Goal: Check status: Check status

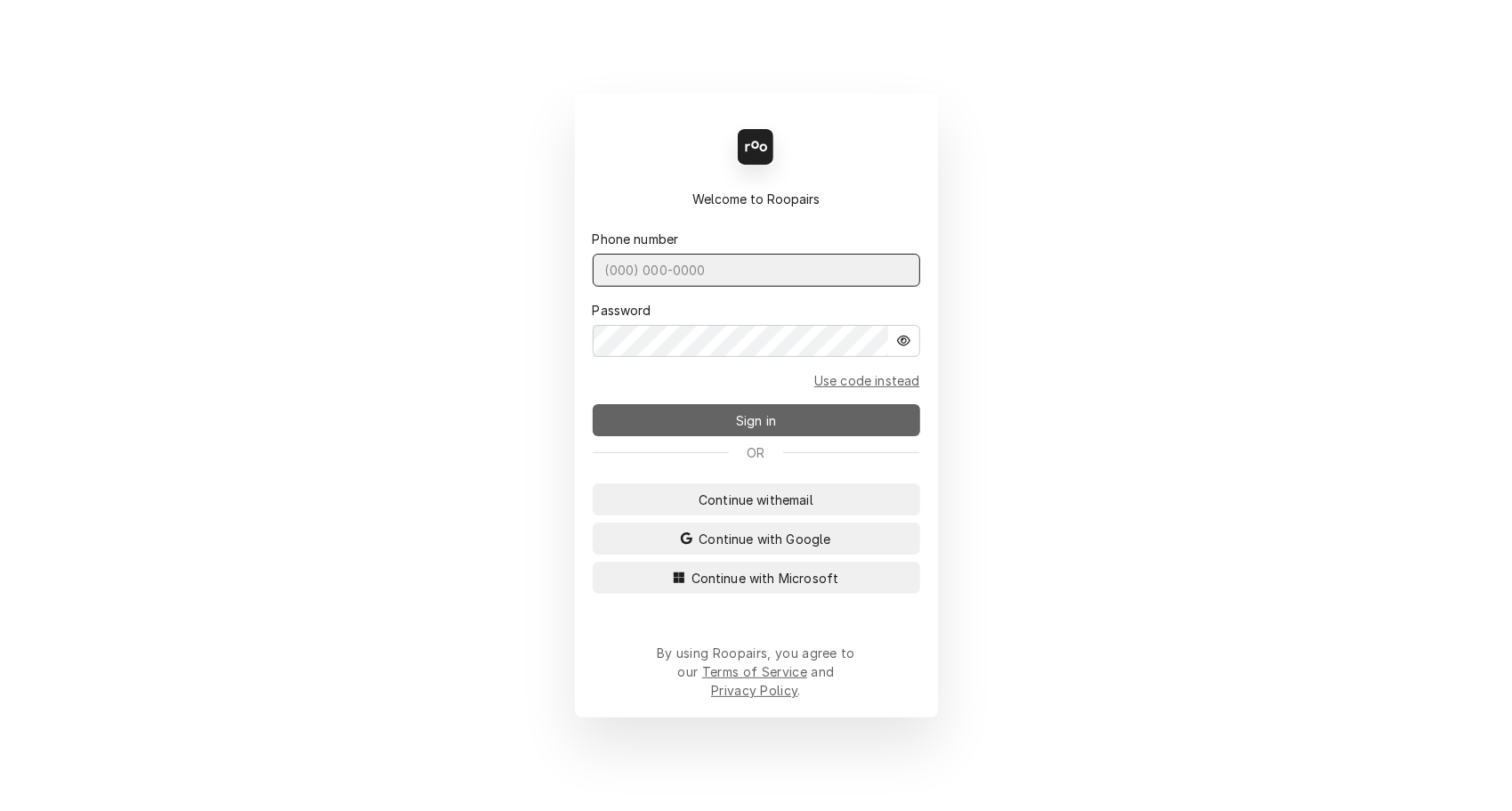
type input "[PHONE_NUMBER]"
click at [745, 426] on span "Sign in" at bounding box center [756, 421] width 48 height 19
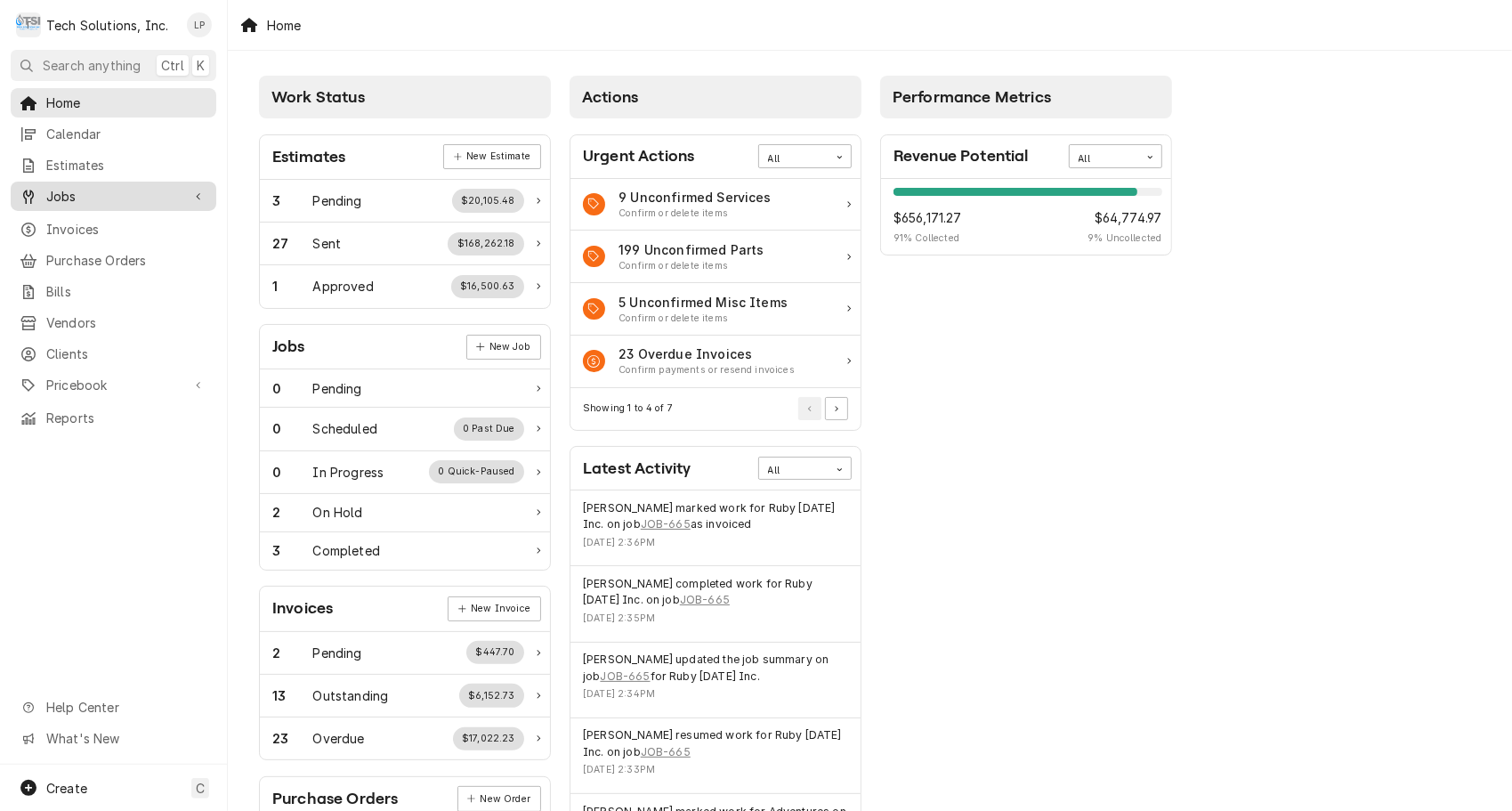
click at [51, 193] on span "Jobs" at bounding box center [113, 196] width 134 height 19
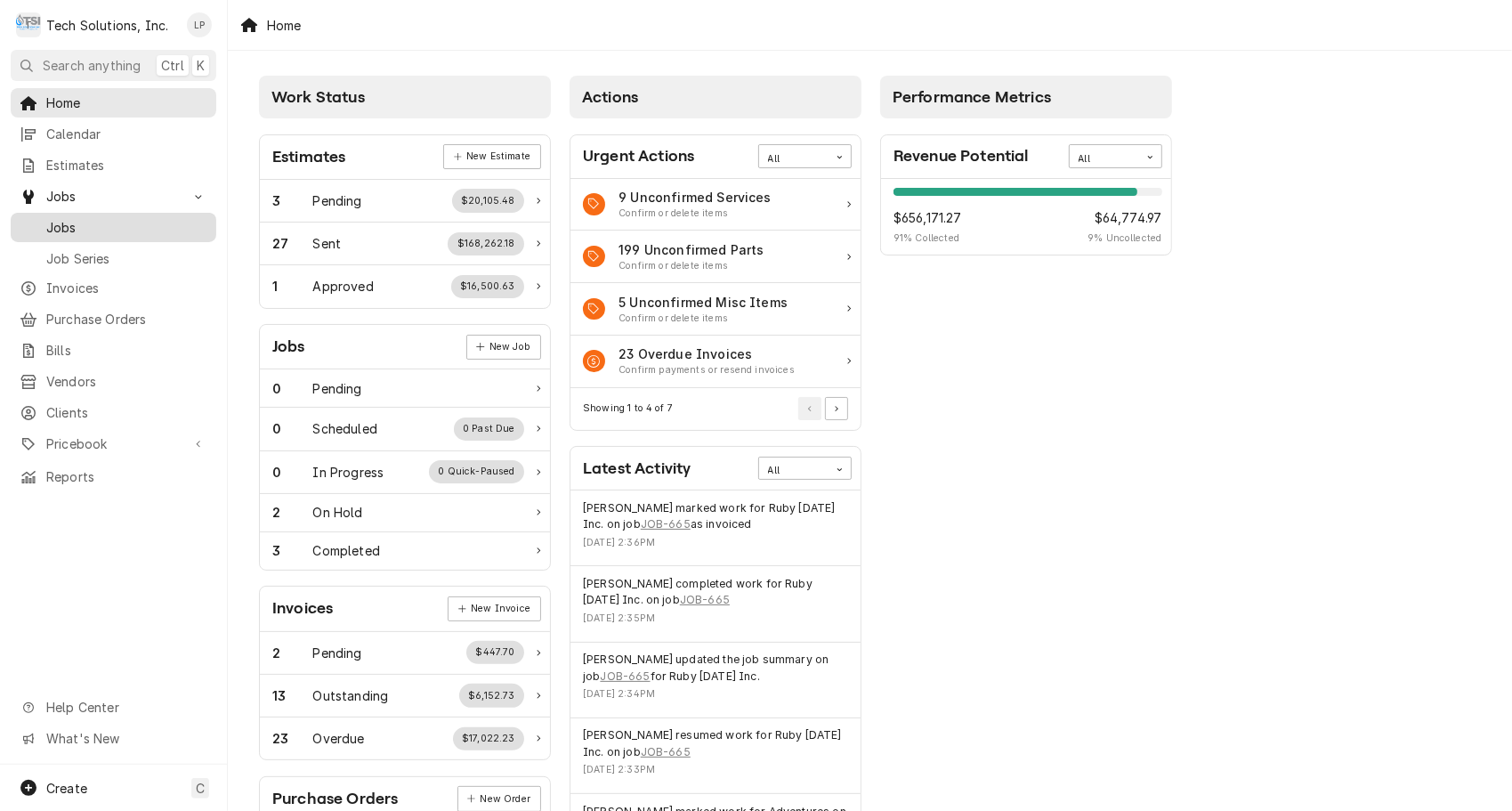
click at [64, 223] on span "Jobs" at bounding box center [127, 227] width 161 height 19
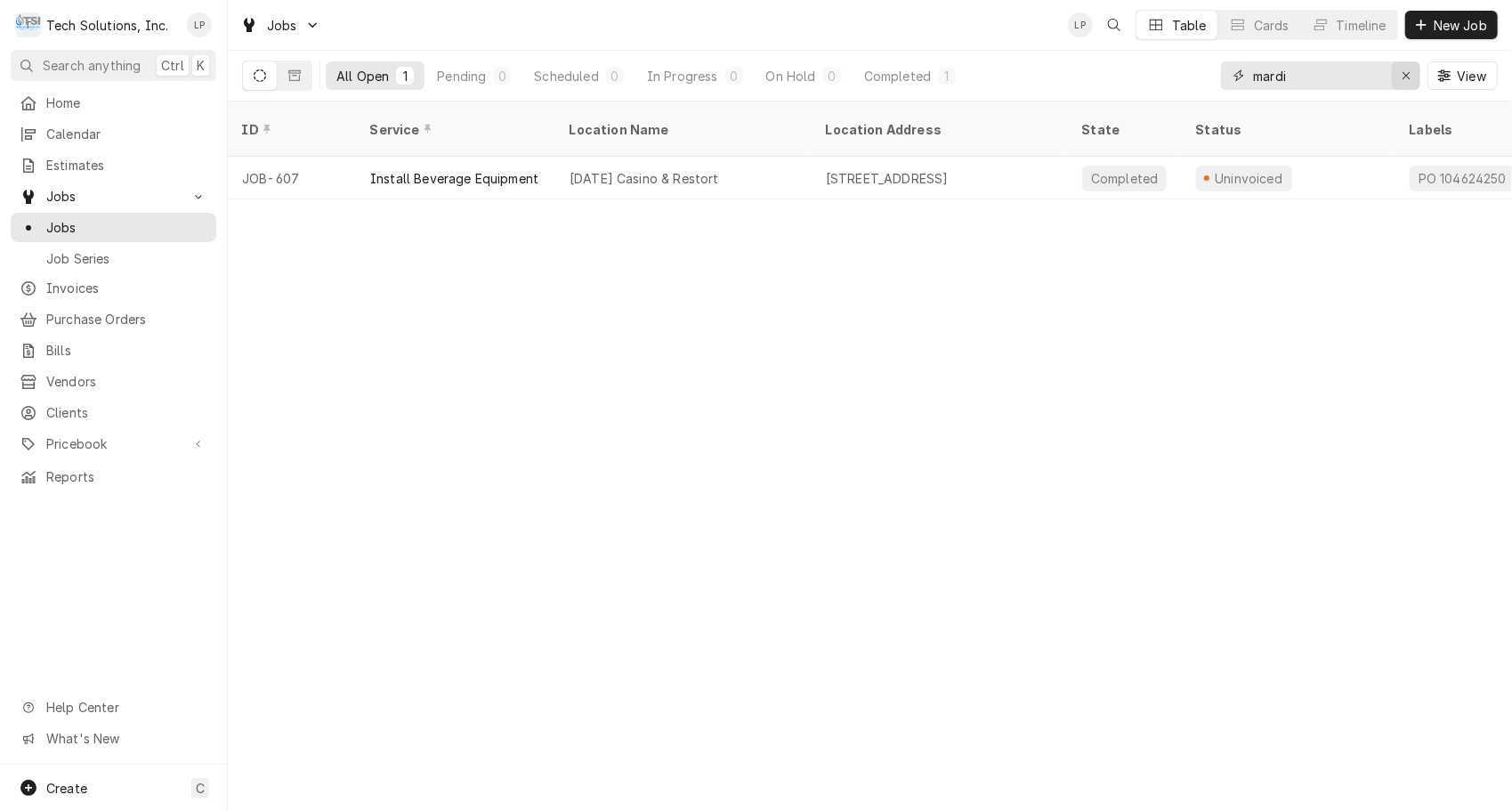
click at [1408, 77] on icon "Erase input" at bounding box center [1406, 75] width 10 height 12
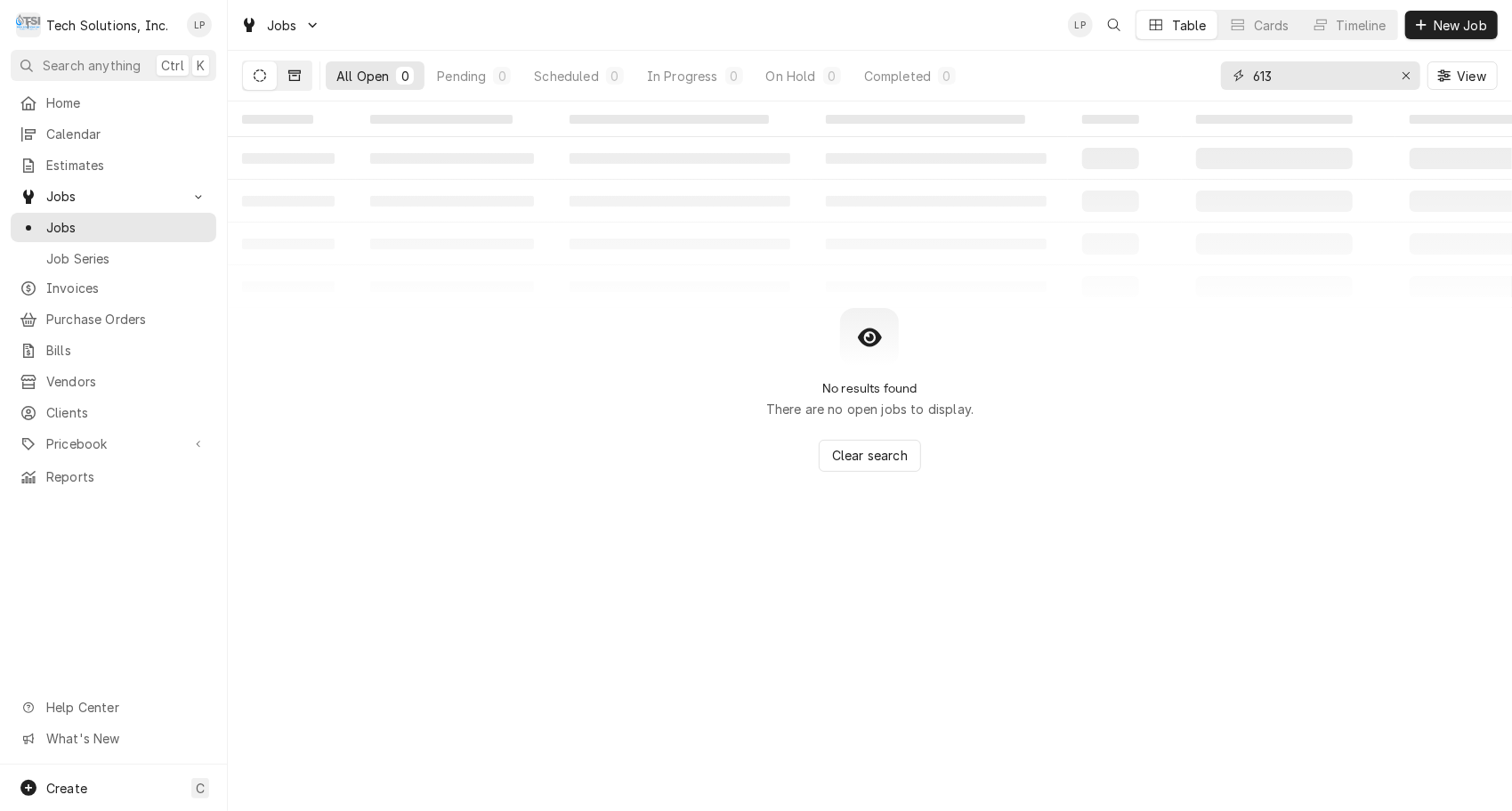
type input "613"
click at [294, 78] on icon "Dynamic Content Wrapper" at bounding box center [294, 75] width 12 height 12
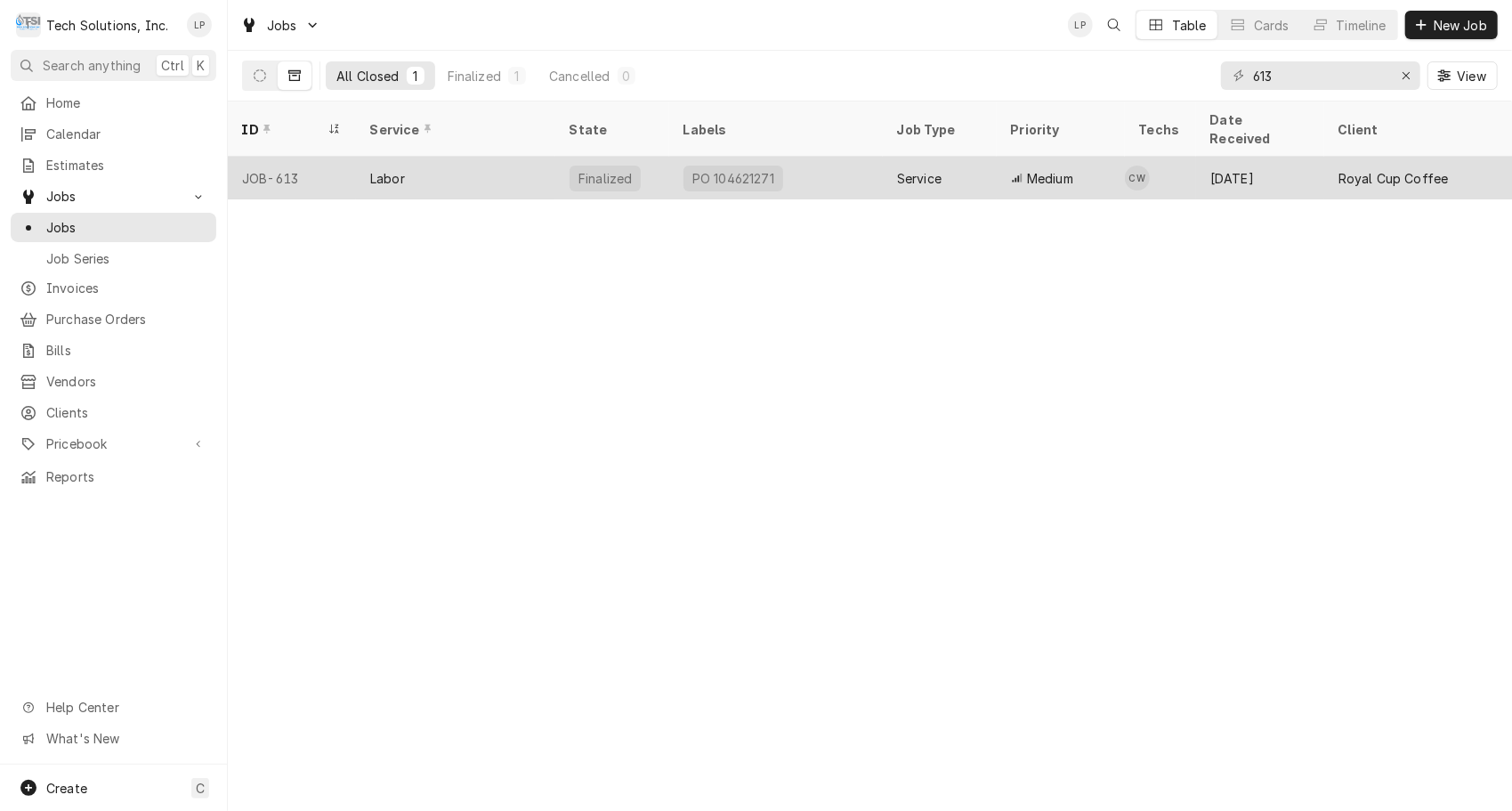
click at [501, 168] on div "Labor" at bounding box center [456, 178] width 200 height 43
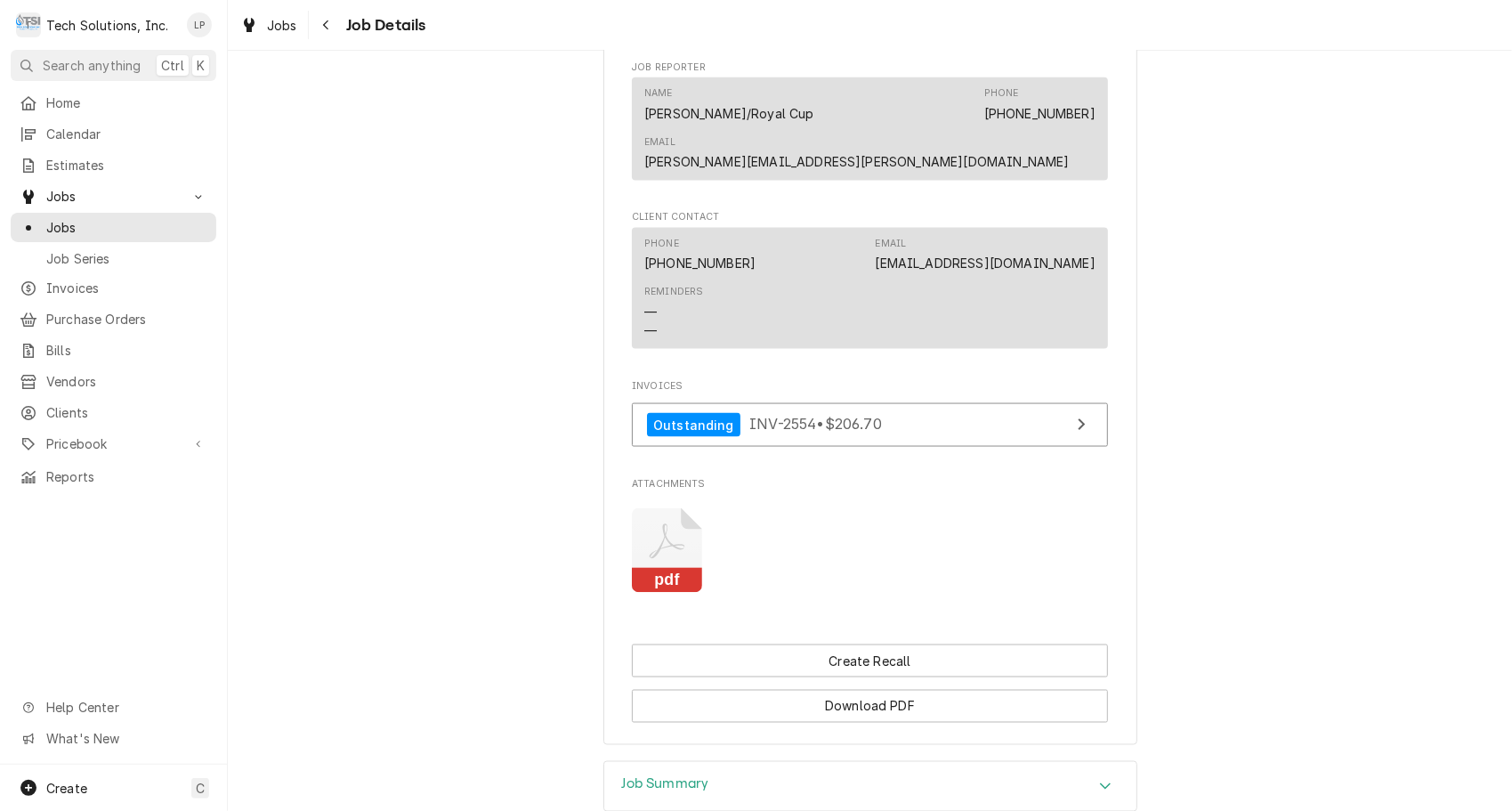
scroll to position [1667, 0]
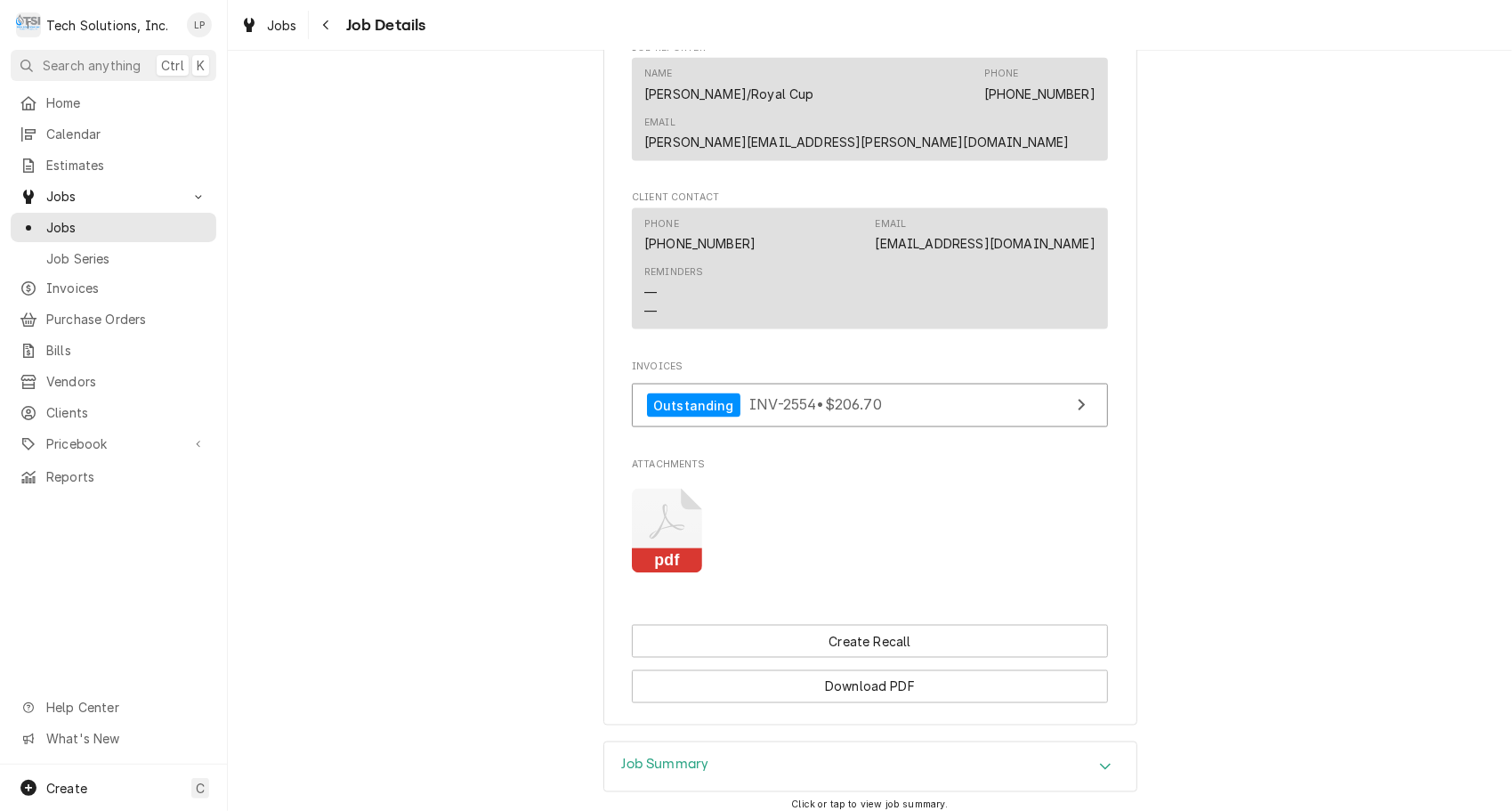
click at [658, 526] on icon "Attachments" at bounding box center [667, 530] width 70 height 85
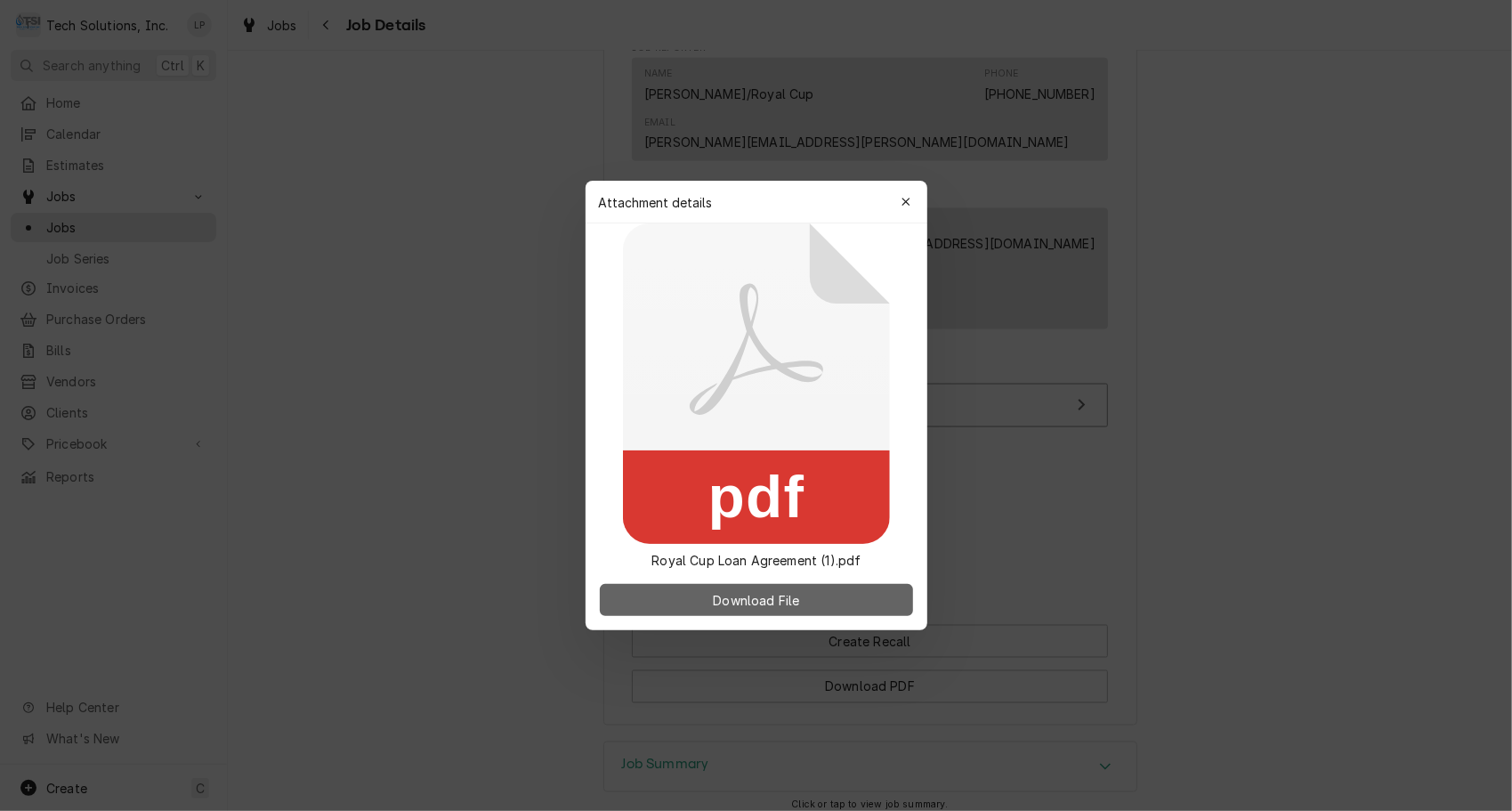
click at [718, 602] on span "Download File" at bounding box center [756, 601] width 93 height 19
click at [907, 203] on icon "button" at bounding box center [905, 202] width 8 height 8
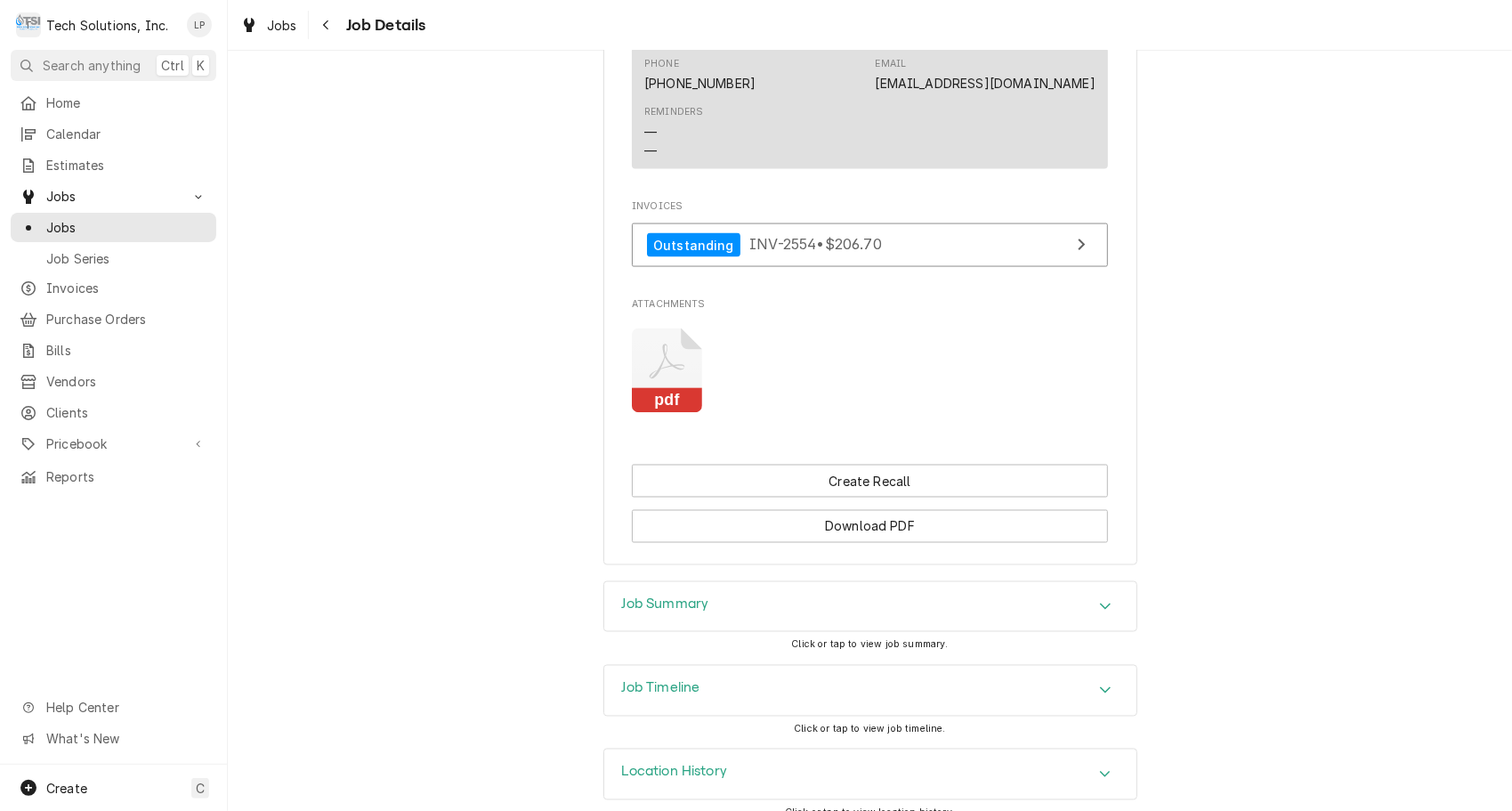
click at [1099, 599] on icon "Accordion Header" at bounding box center [1105, 605] width 12 height 14
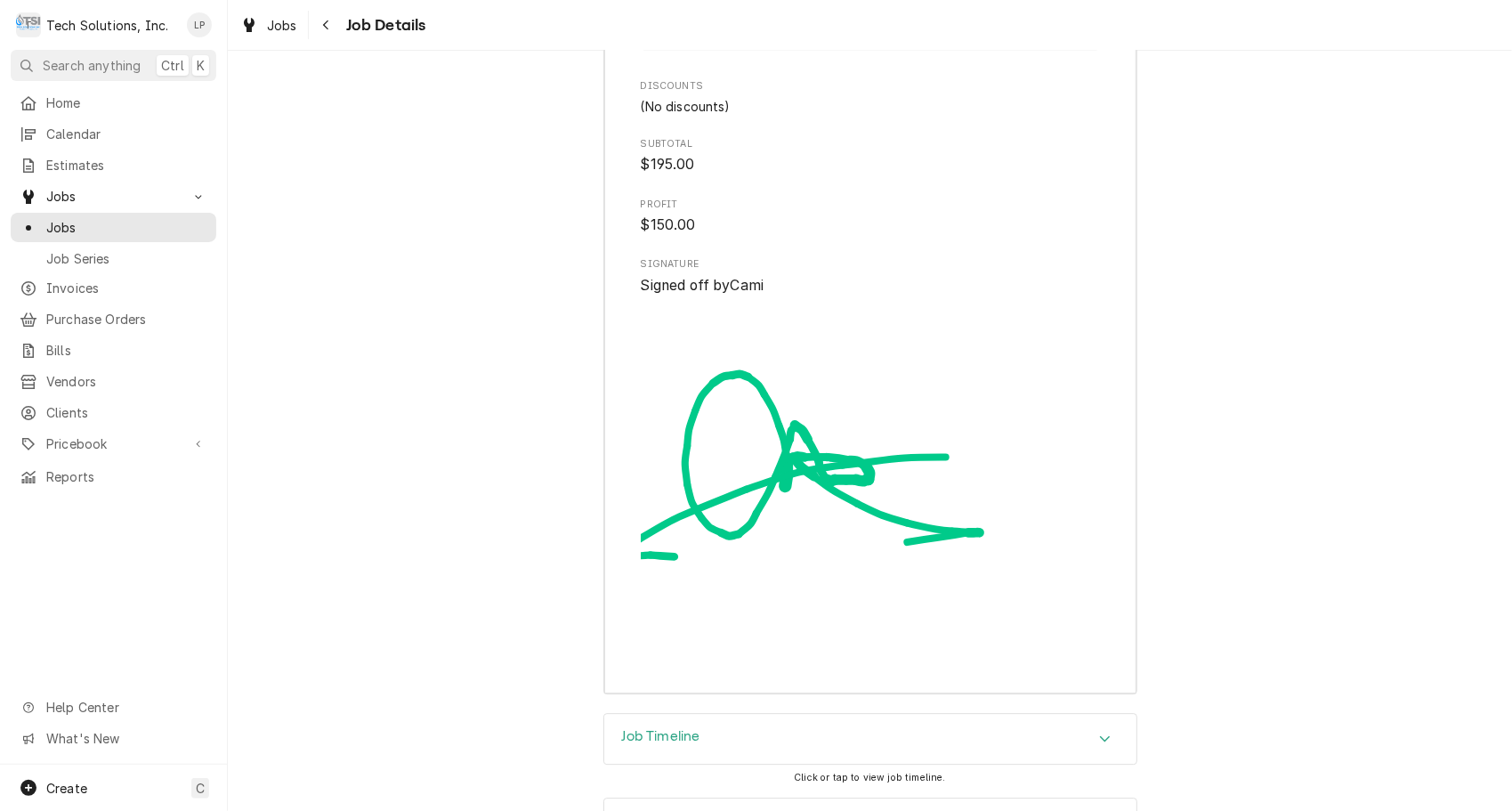
scroll to position [3273, 0]
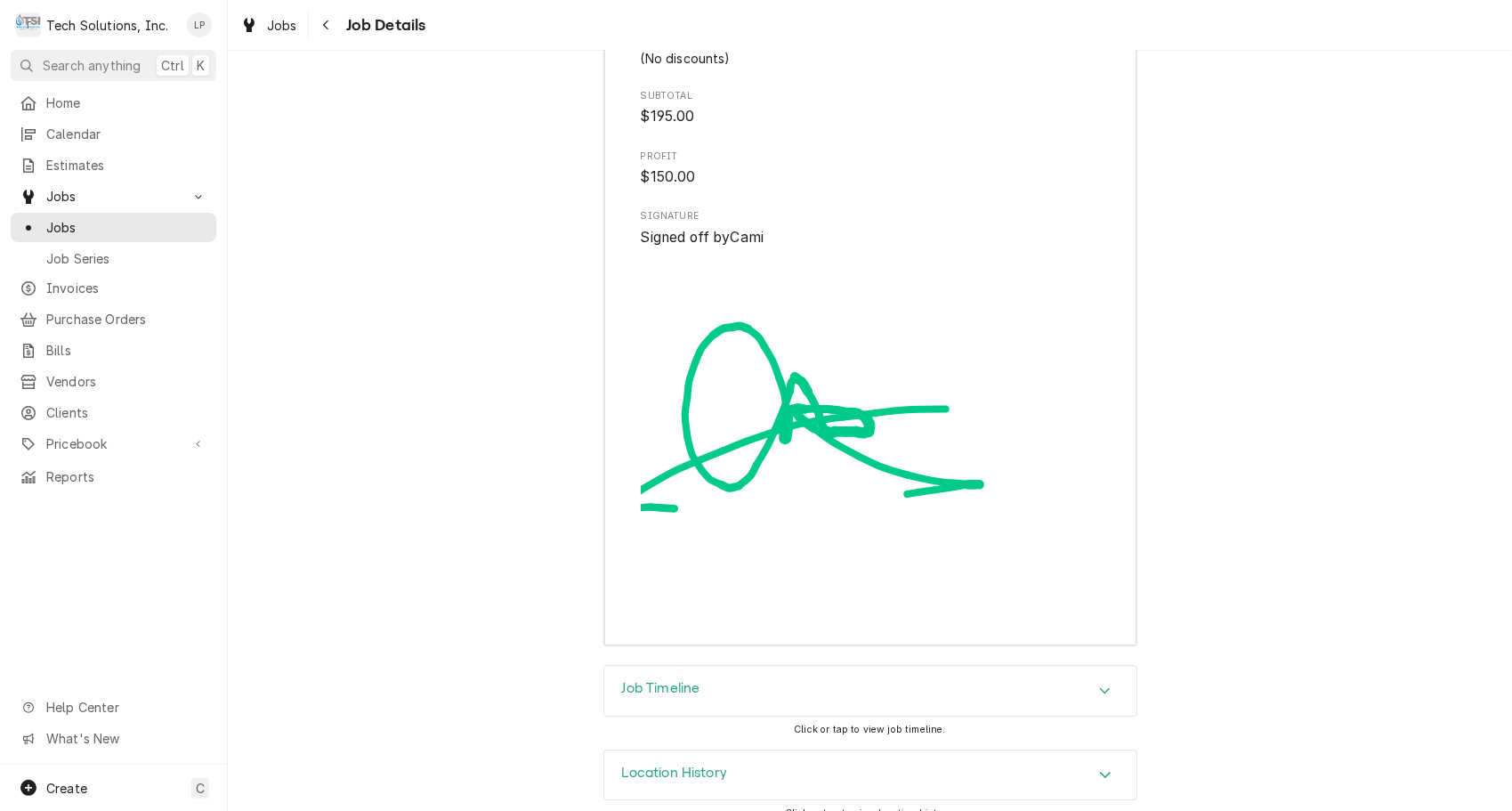
click at [1099, 683] on icon "Accordion Header" at bounding box center [1105, 690] width 12 height 14
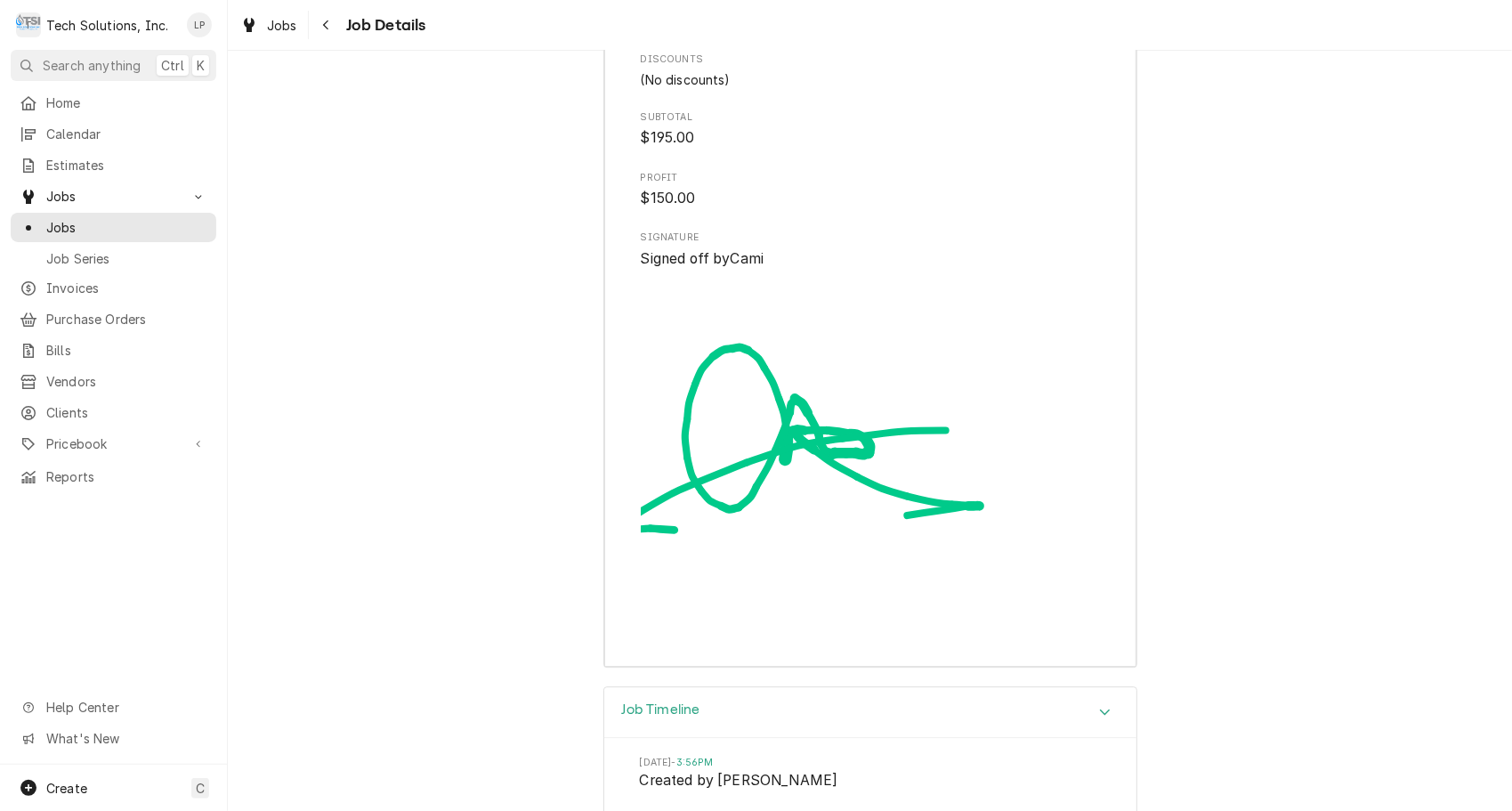
scroll to position [3240, 0]
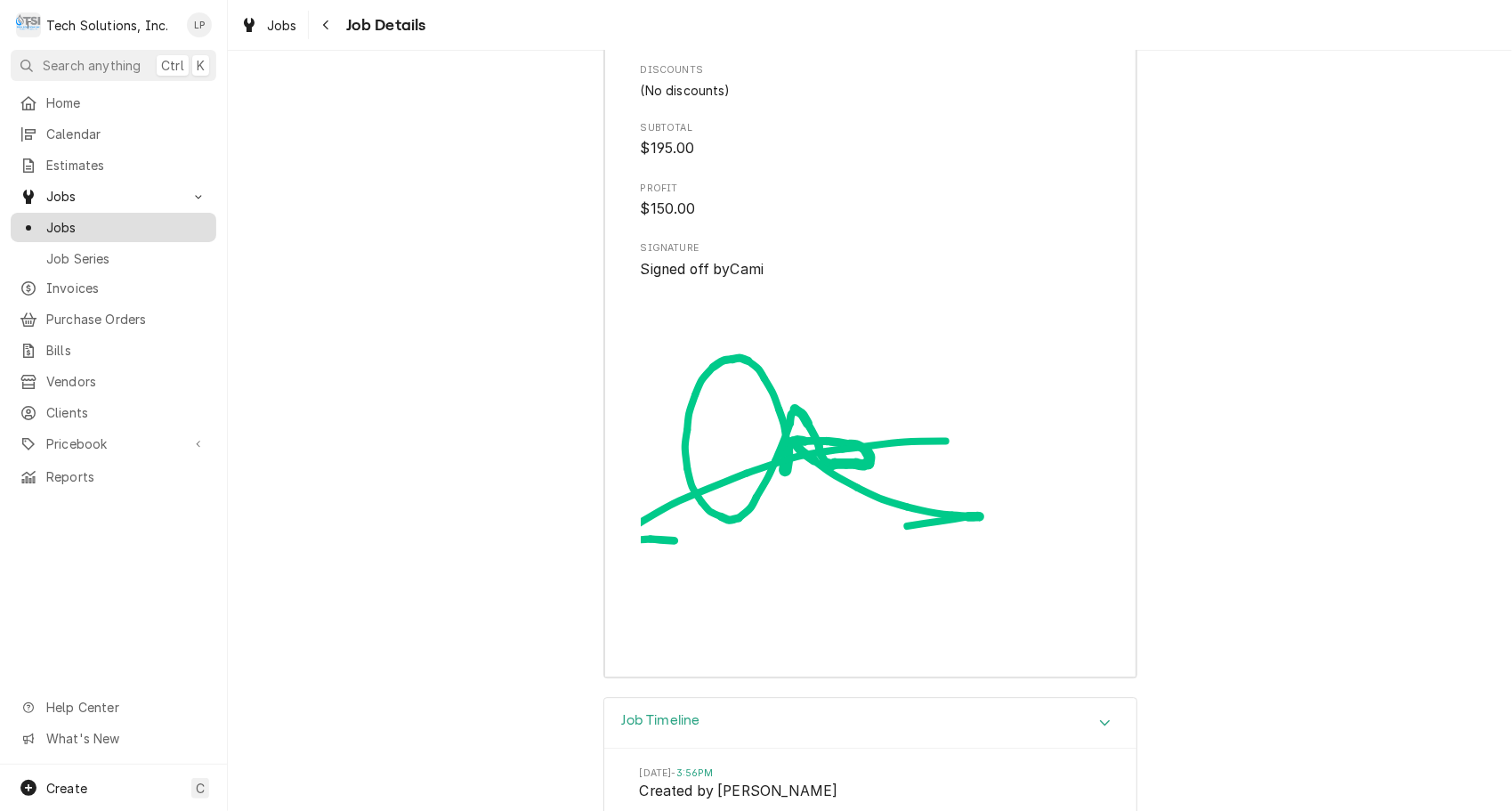
click at [73, 228] on span "Jobs" at bounding box center [127, 227] width 161 height 19
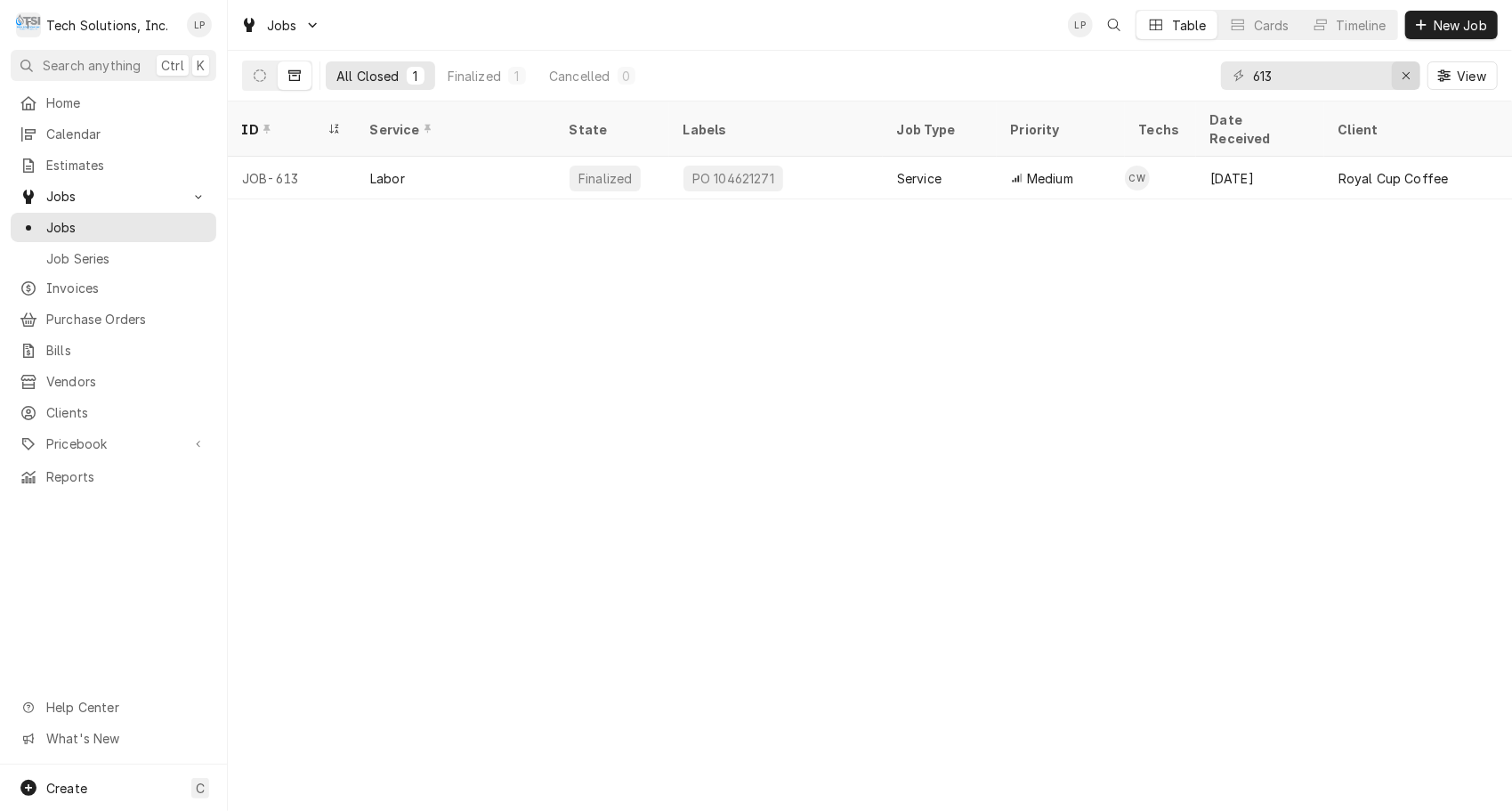
click at [1397, 74] on div "Erase input" at bounding box center [1405, 75] width 18 height 18
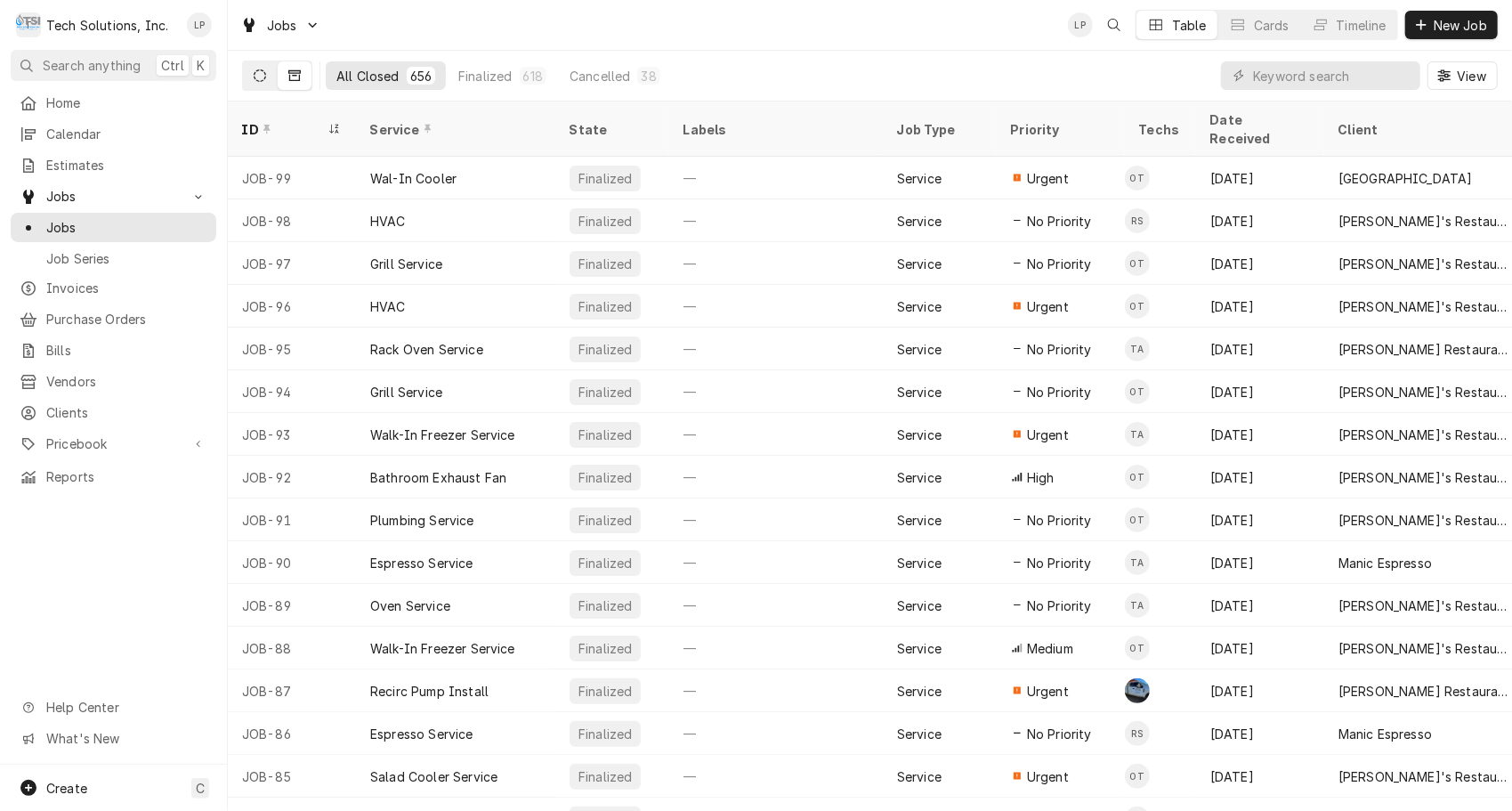
click at [259, 74] on icon "Dynamic Content Wrapper" at bounding box center [260, 75] width 12 height 12
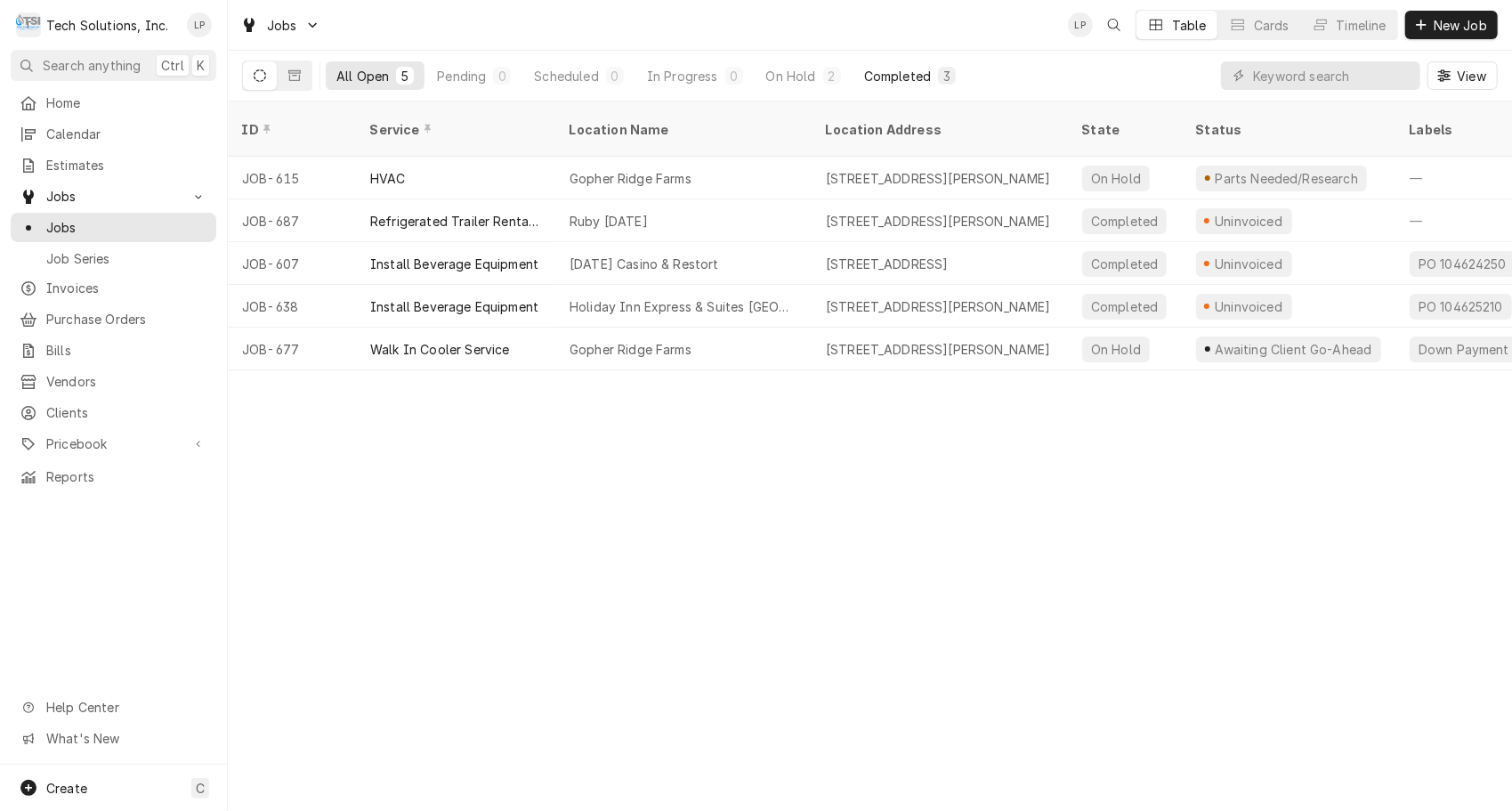
click at [922, 73] on div "Completed" at bounding box center [897, 76] width 67 height 19
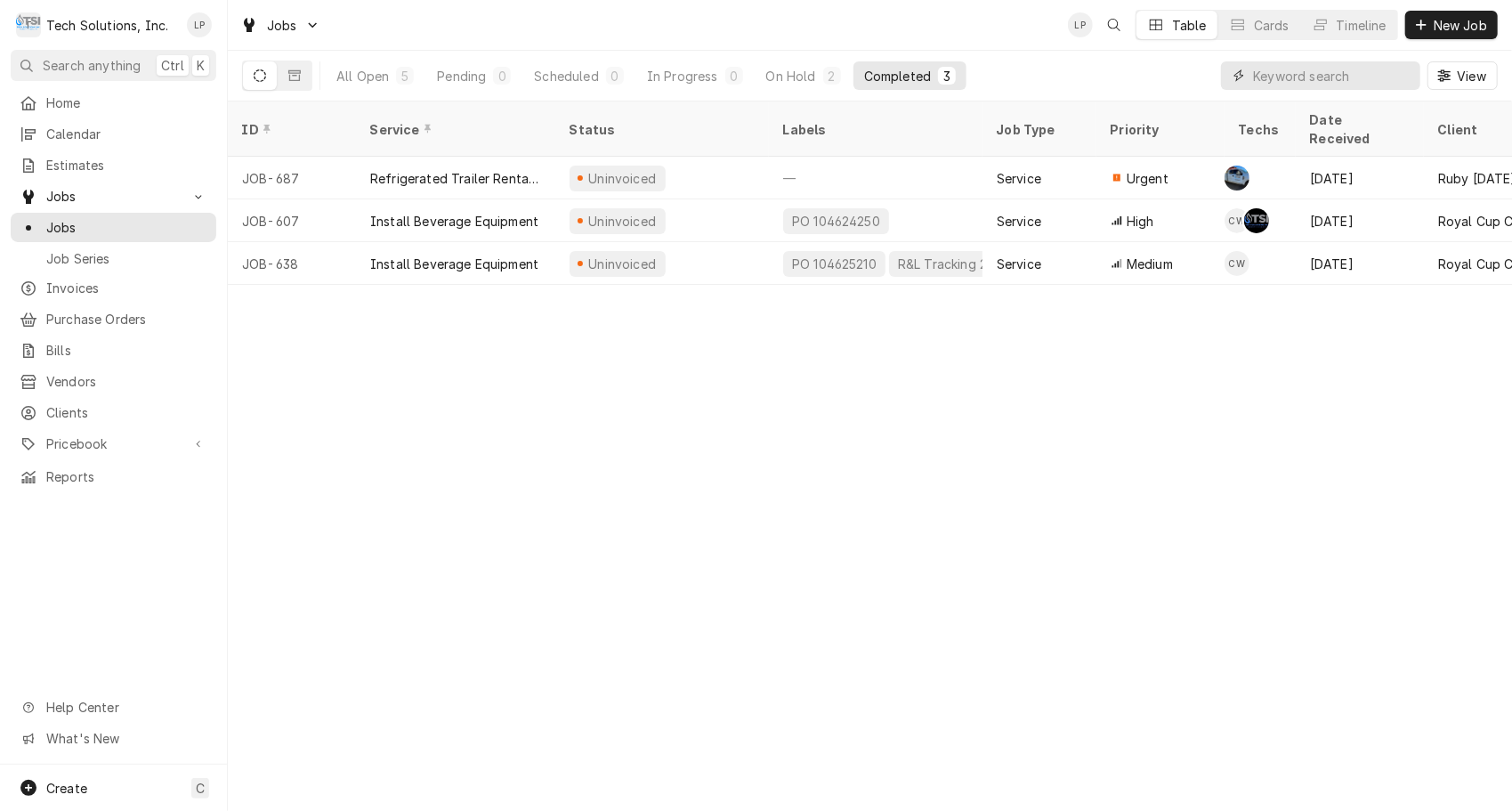
click at [1286, 77] on input "Dynamic Content Wrapper" at bounding box center [1332, 76] width 158 height 29
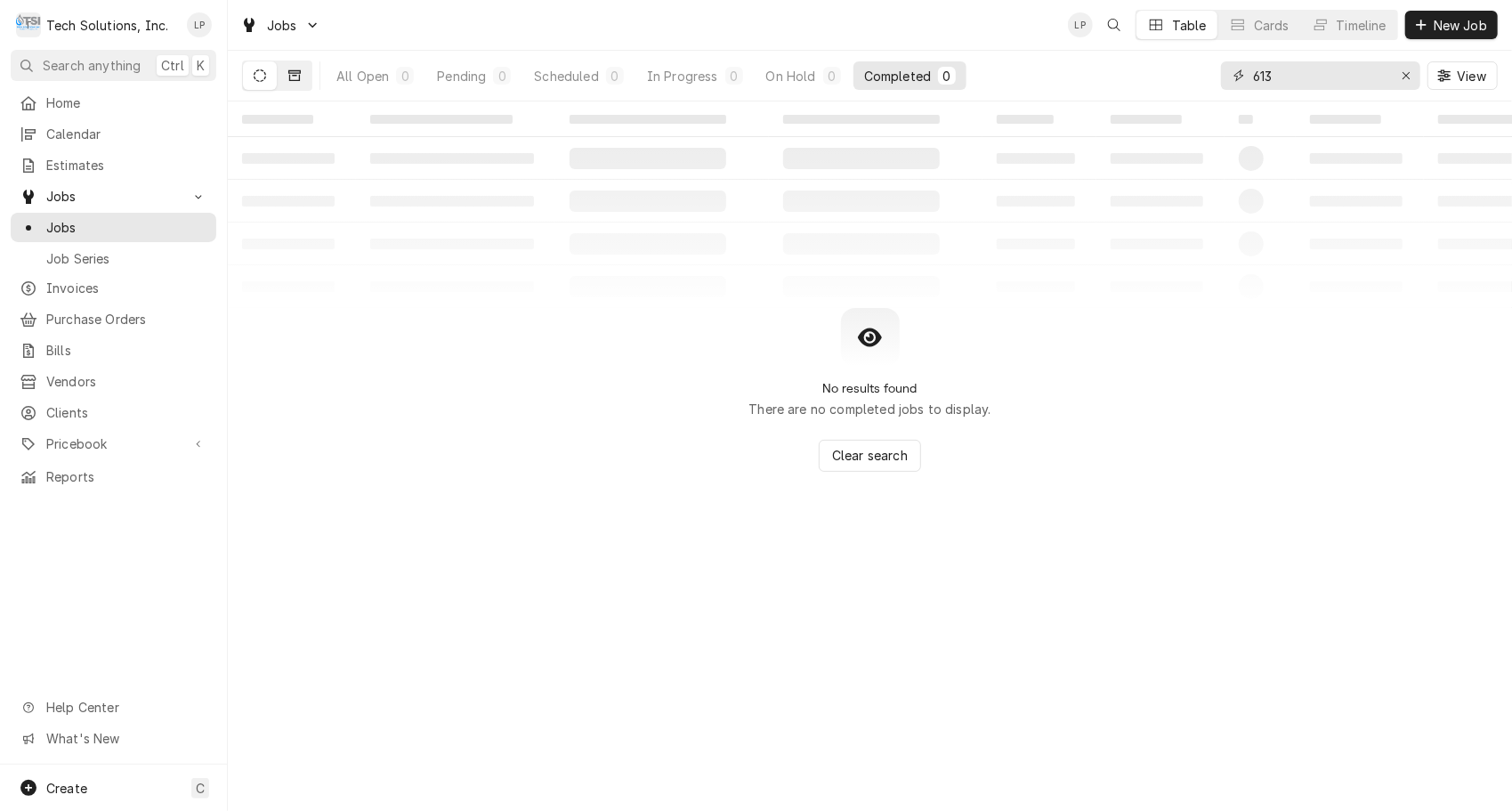
type input "613"
click at [299, 80] on icon "Dynamic Content Wrapper" at bounding box center [294, 75] width 12 height 10
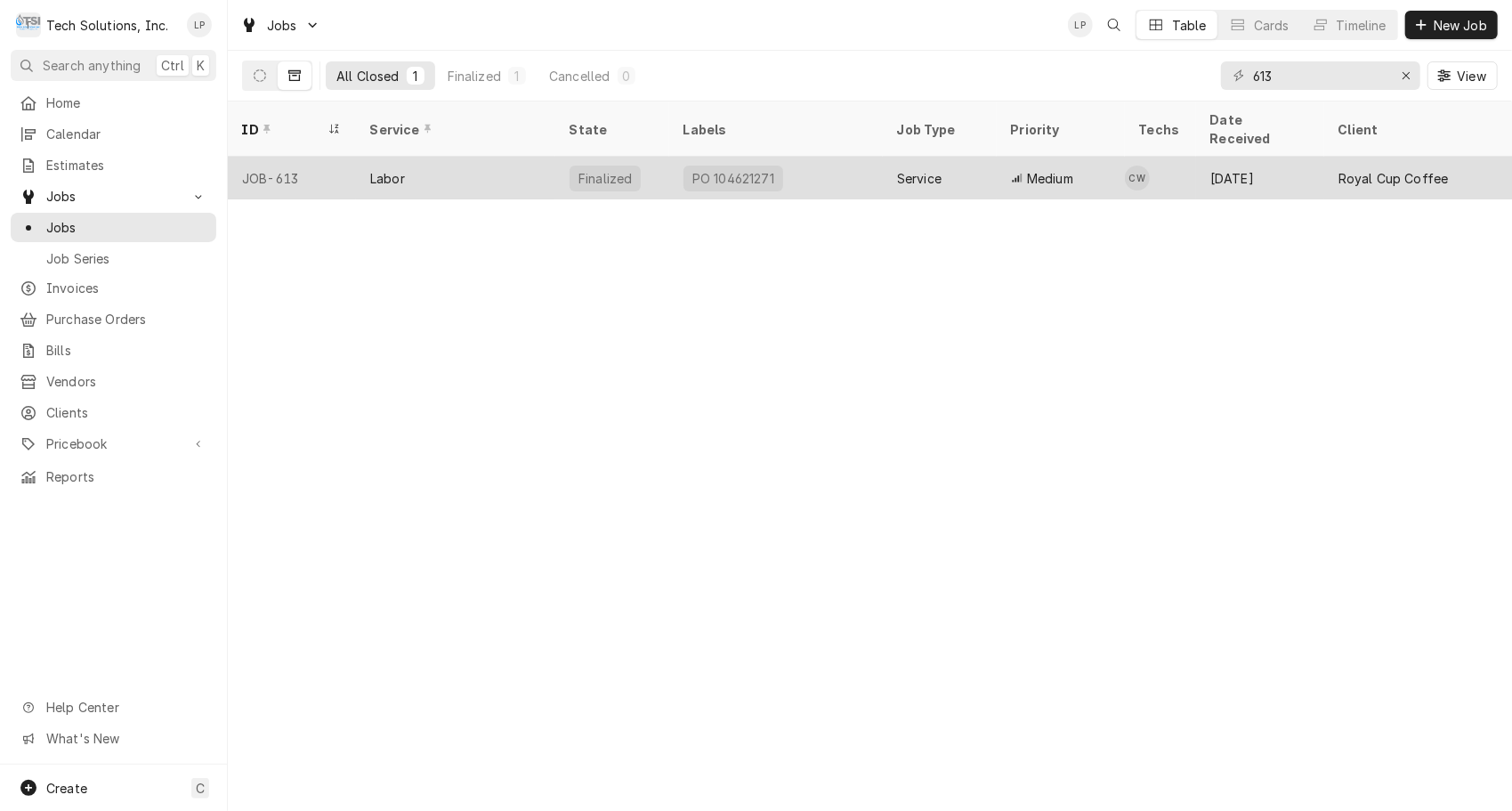
click at [395, 169] on div "Labor" at bounding box center [387, 179] width 34 height 19
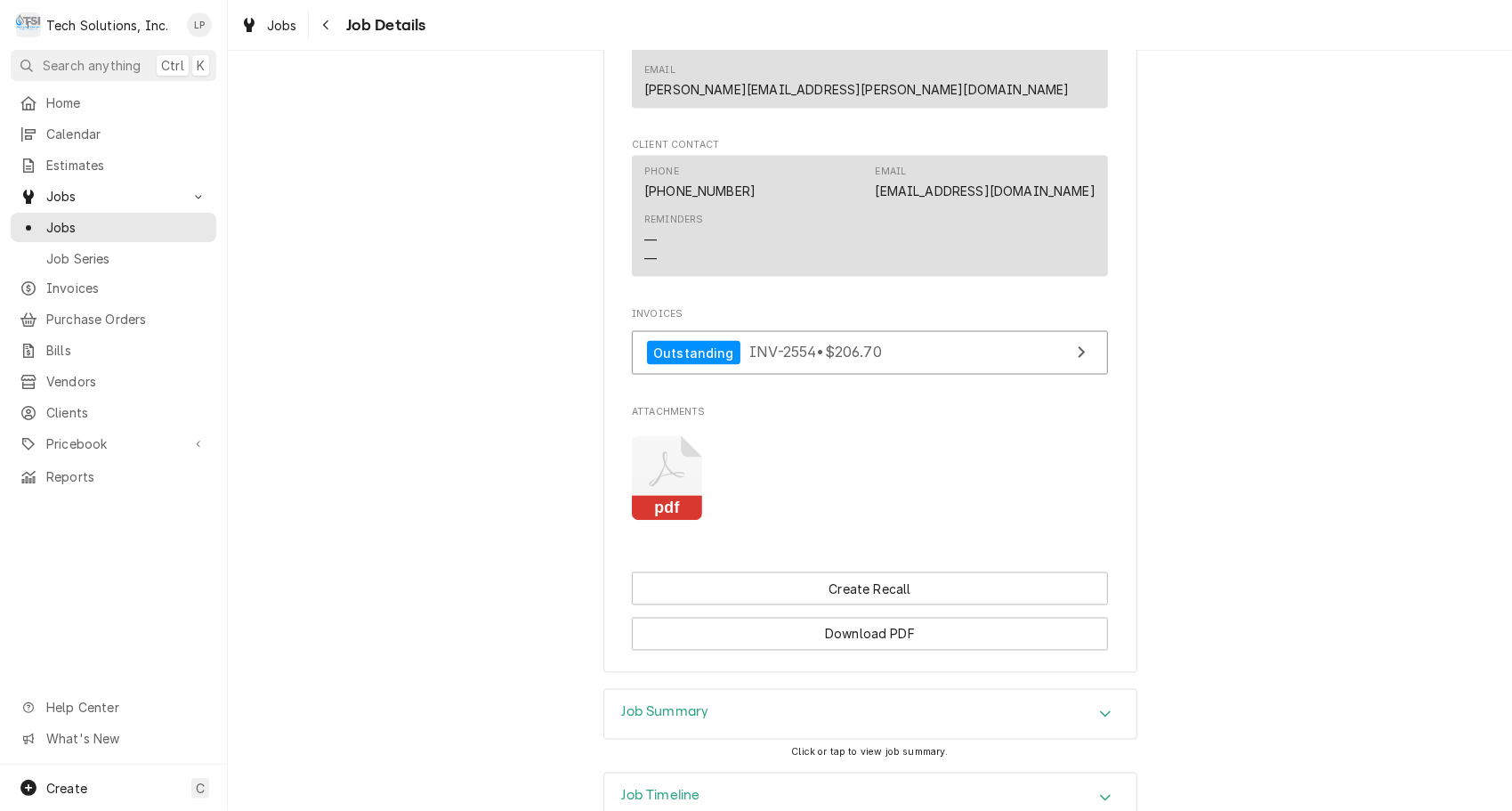
scroll to position [1827, 0]
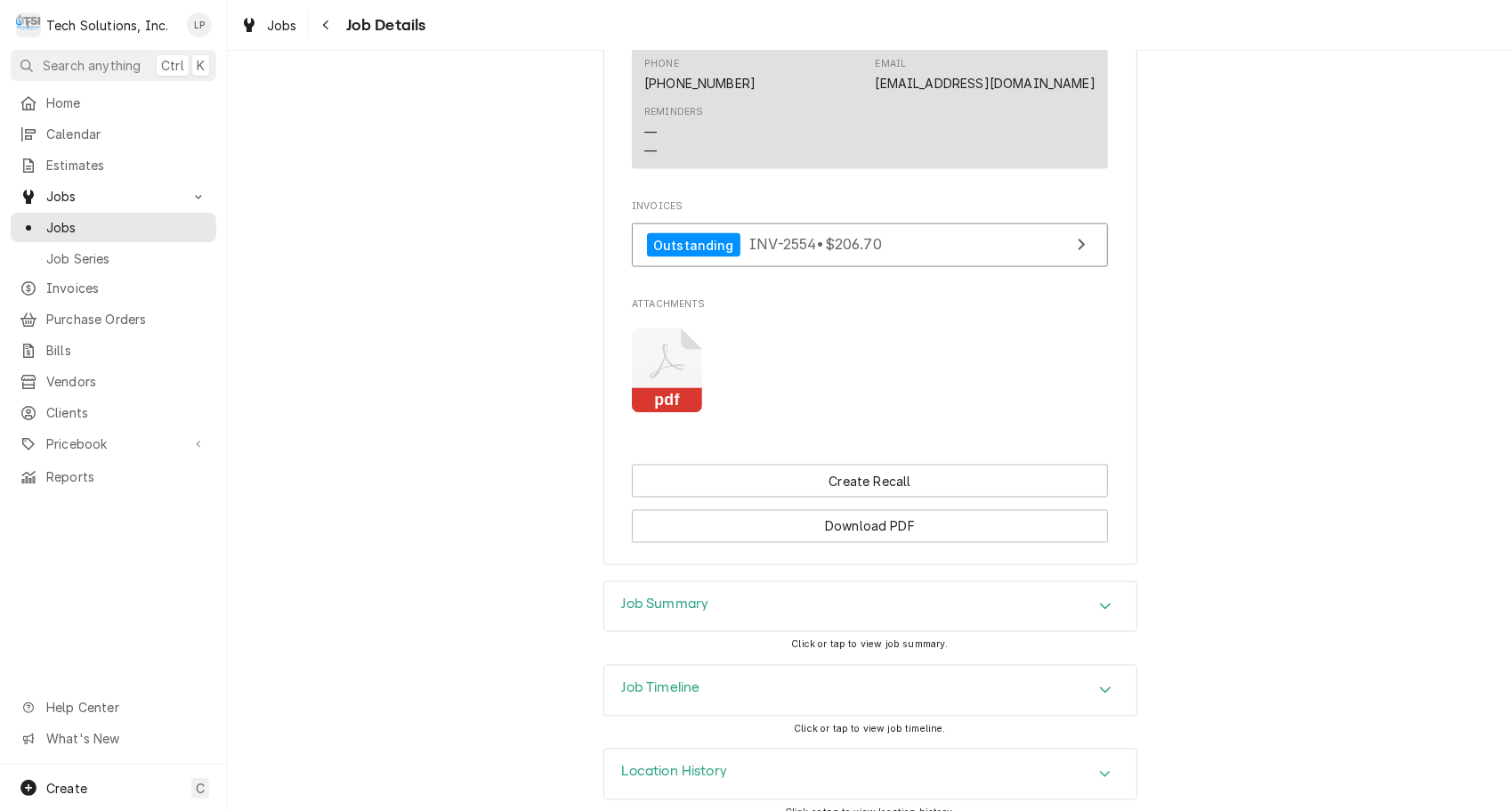
click at [1099, 682] on icon "Accordion Header" at bounding box center [1105, 689] width 12 height 14
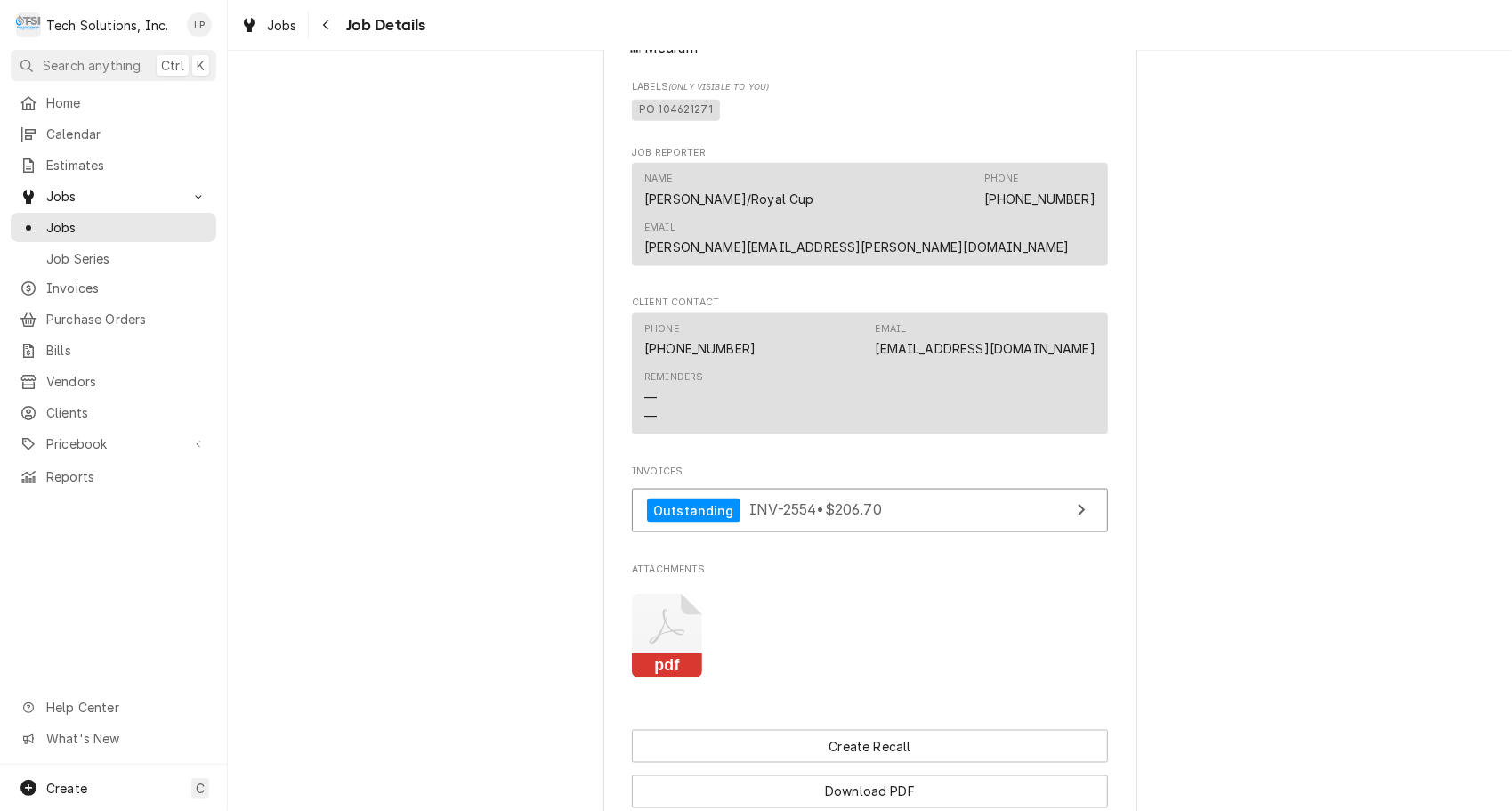
scroll to position [1580, 0]
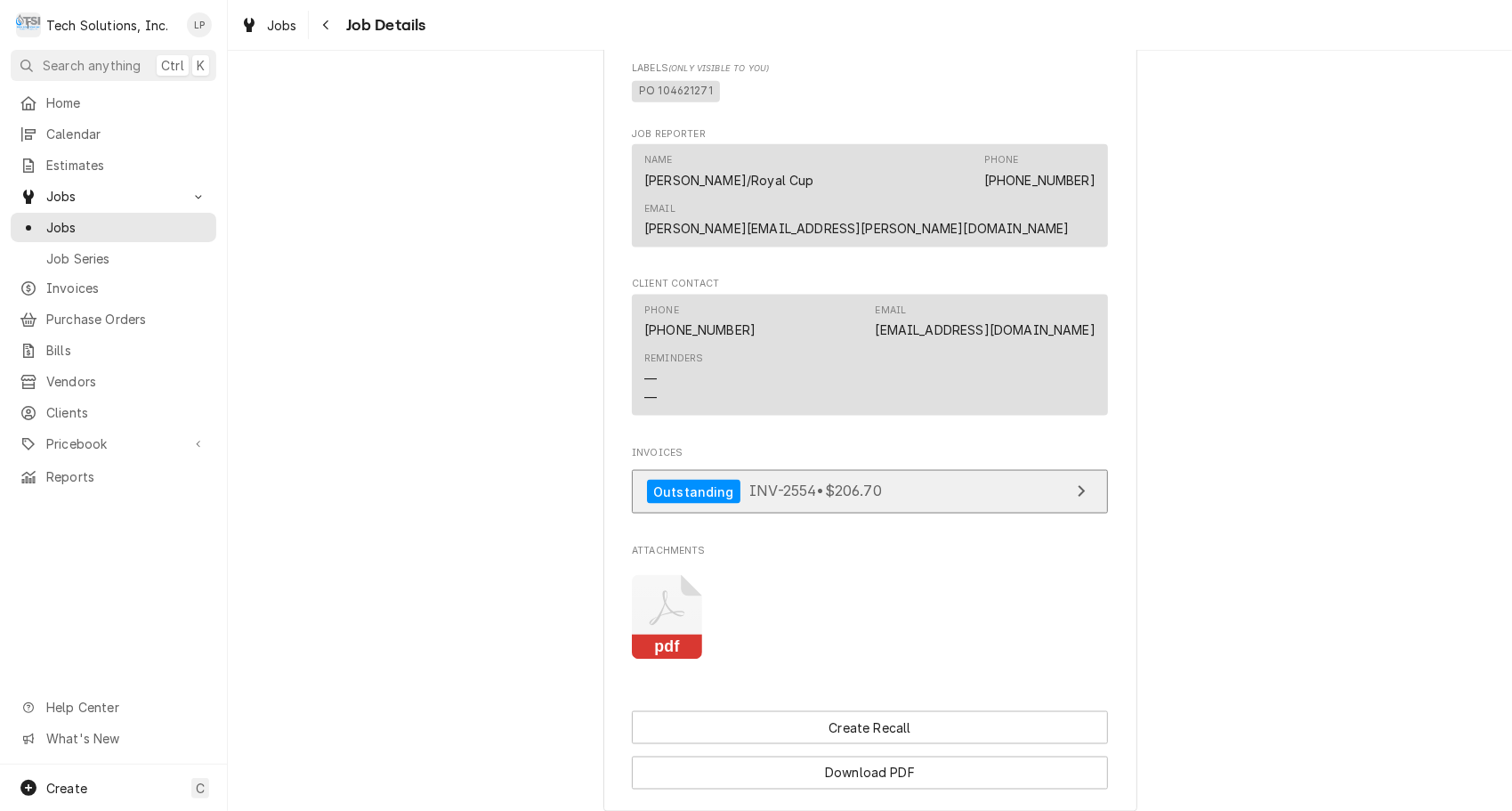
click at [754, 483] on span "INV-2554 • $206.70" at bounding box center [815, 491] width 132 height 18
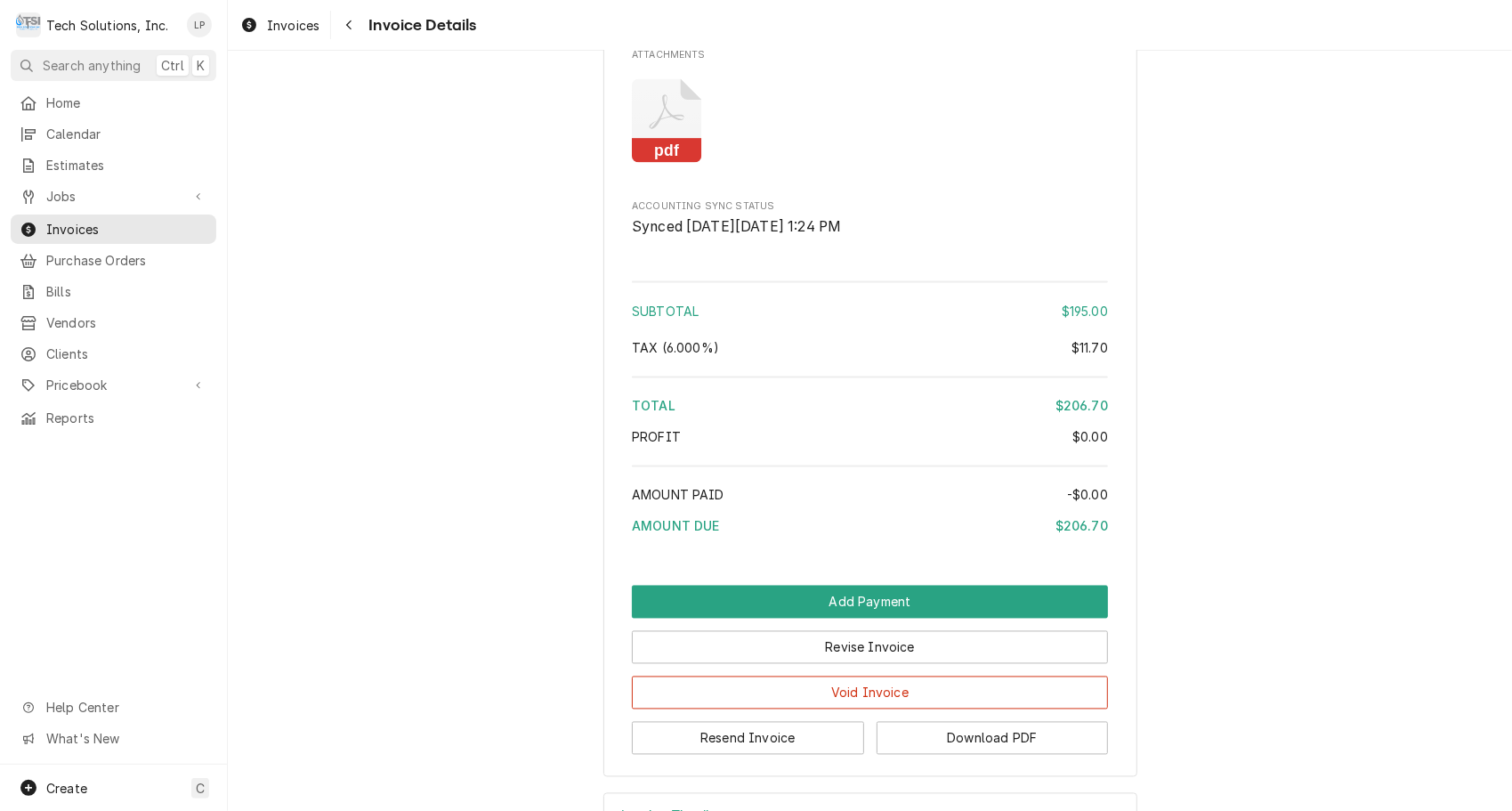
scroll to position [2078, 0]
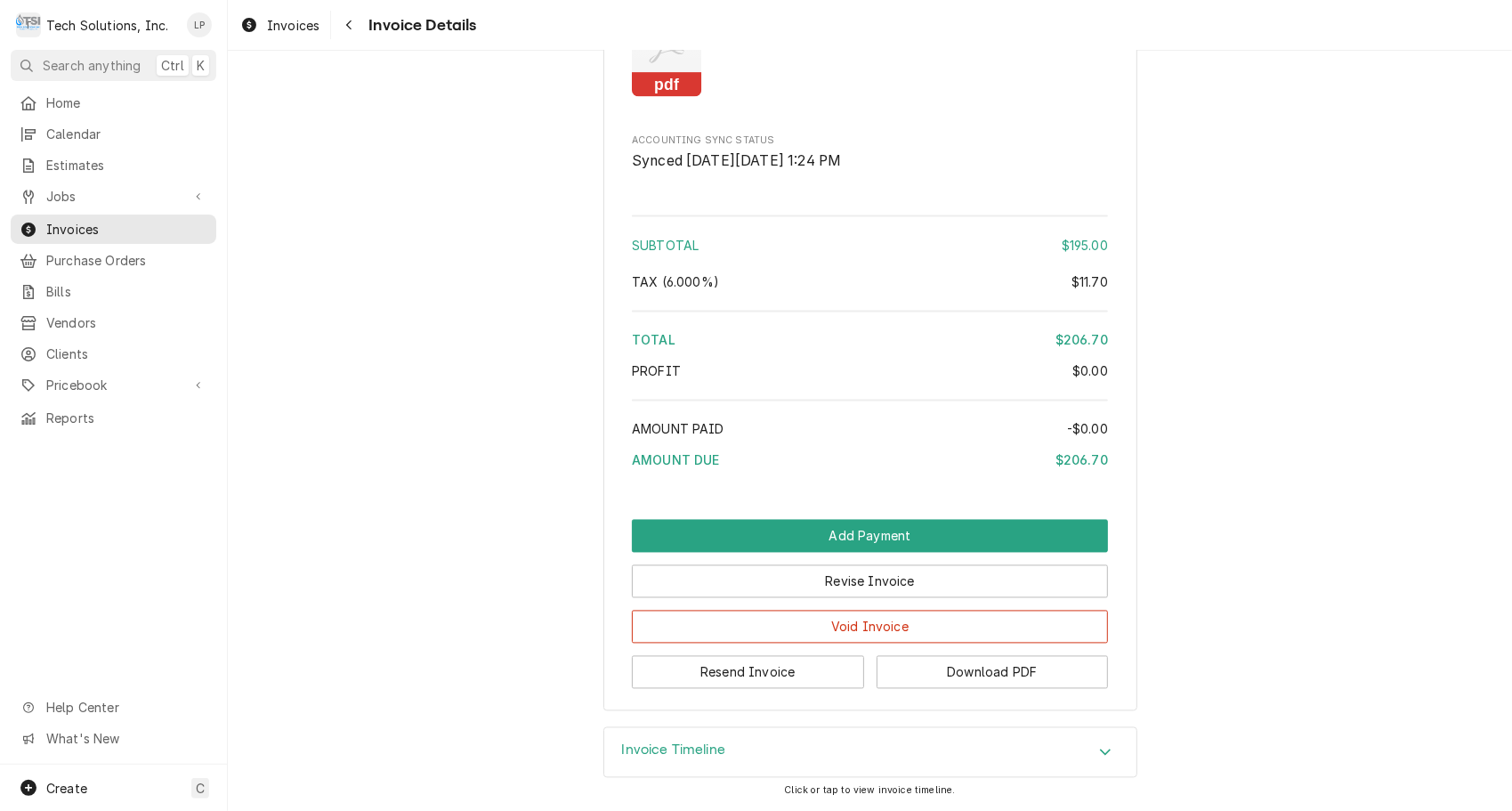
click at [1106, 753] on div "Accordion Header" at bounding box center [1106, 753] width 27 height 21
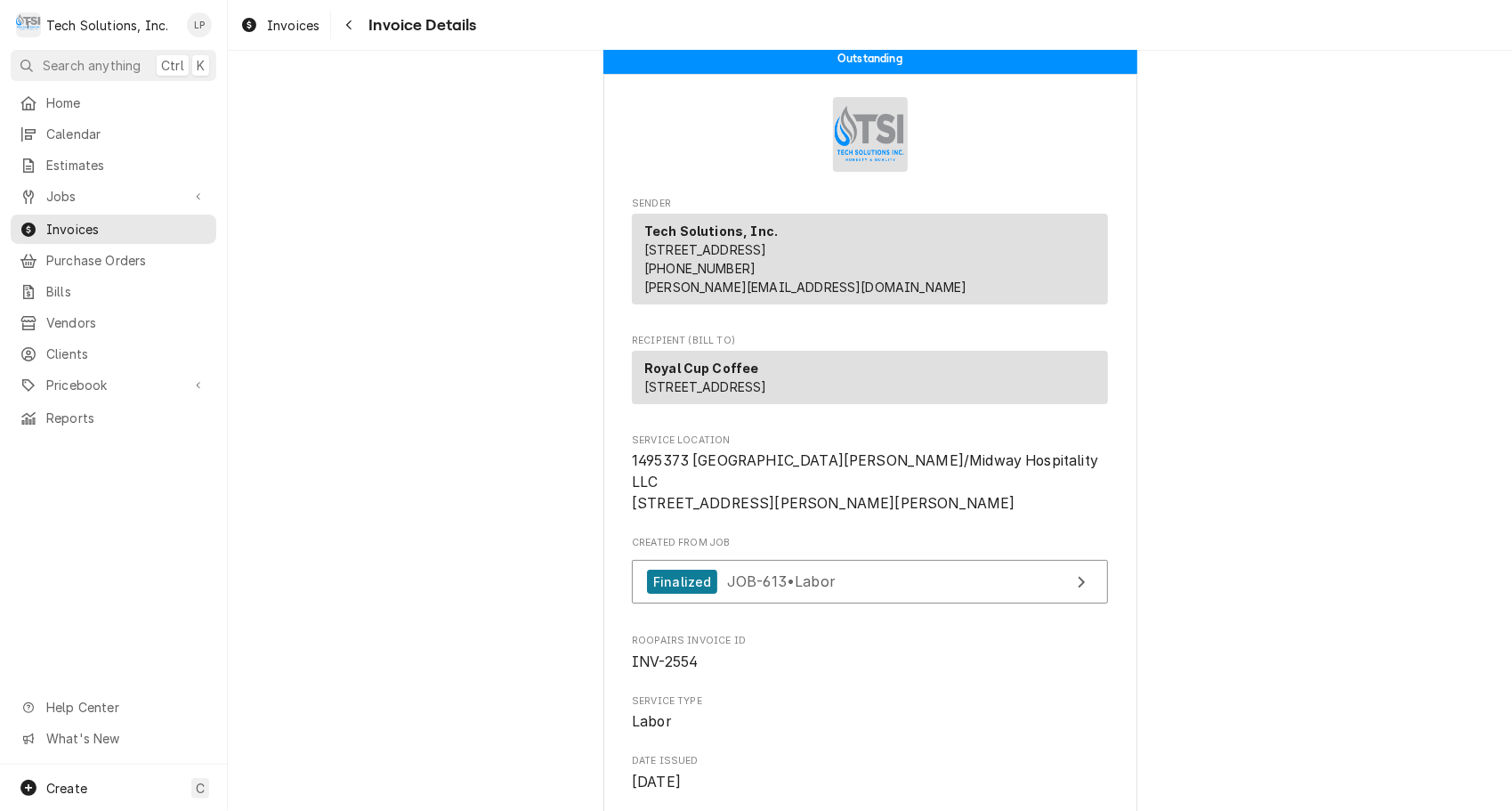
scroll to position [0, 0]
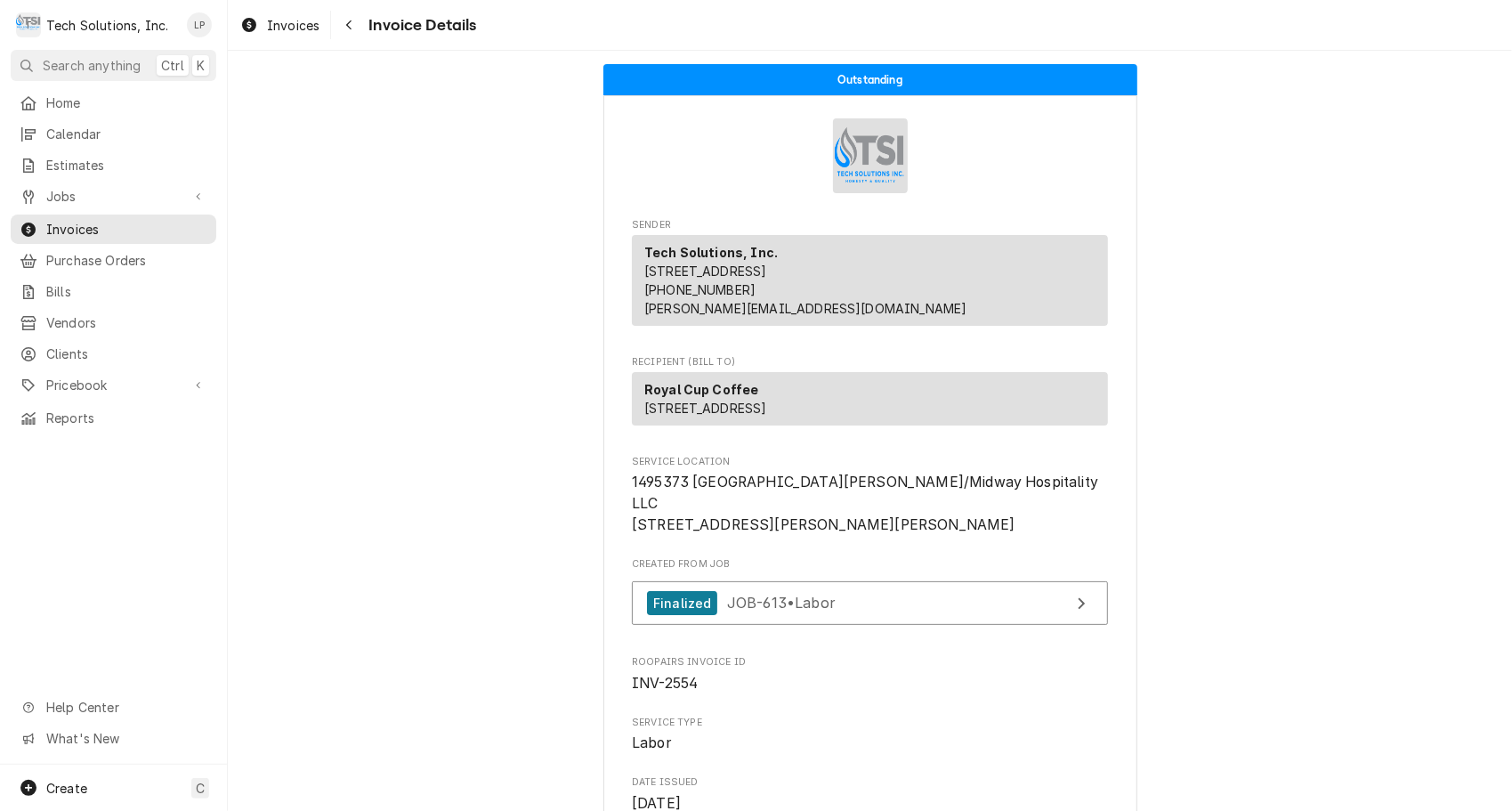
click at [1011, 625] on link "Finalized JOB-613 • Labor" at bounding box center [870, 603] width 476 height 44
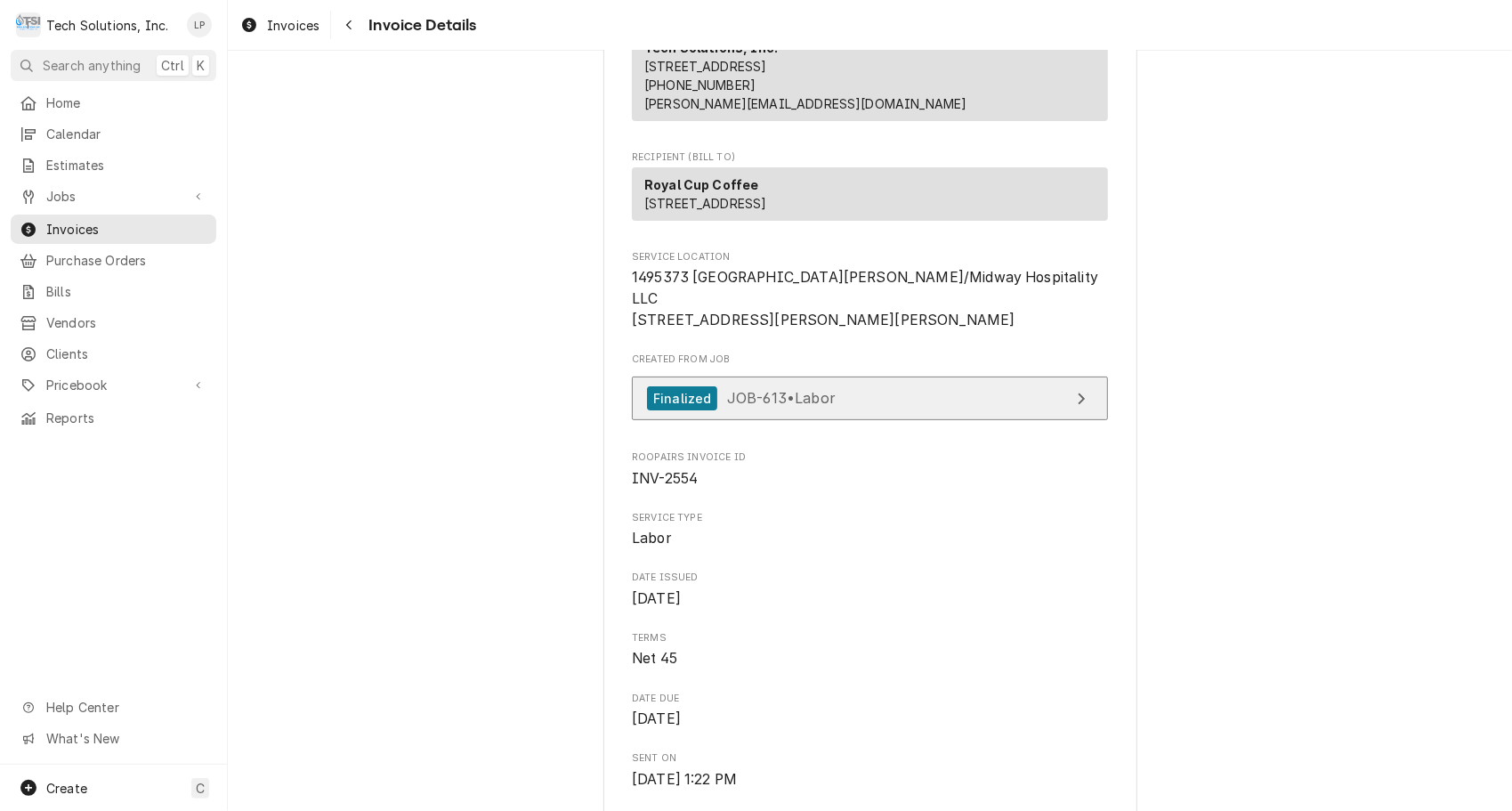
scroll to position [167, 0]
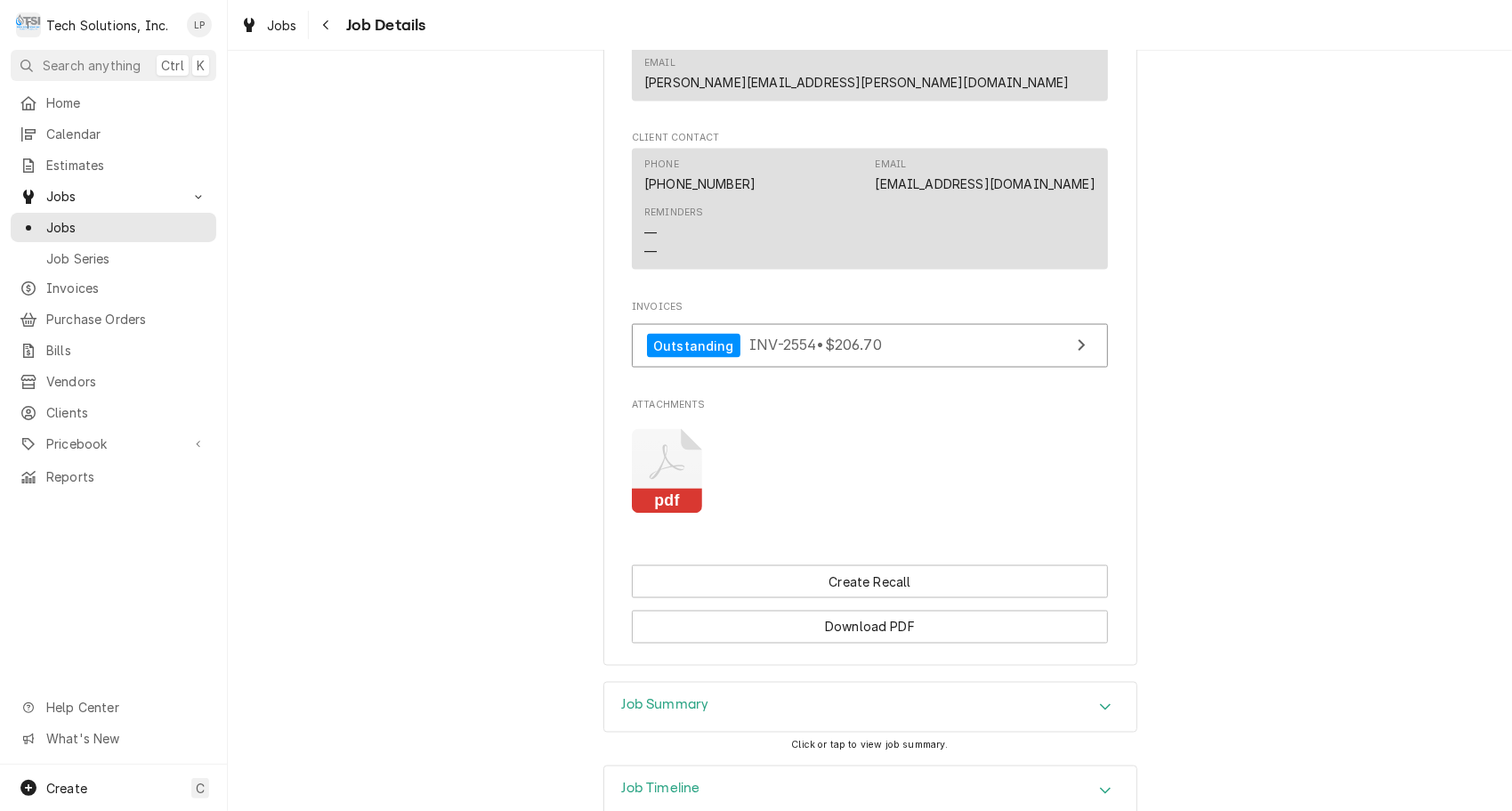
scroll to position [1827, 0]
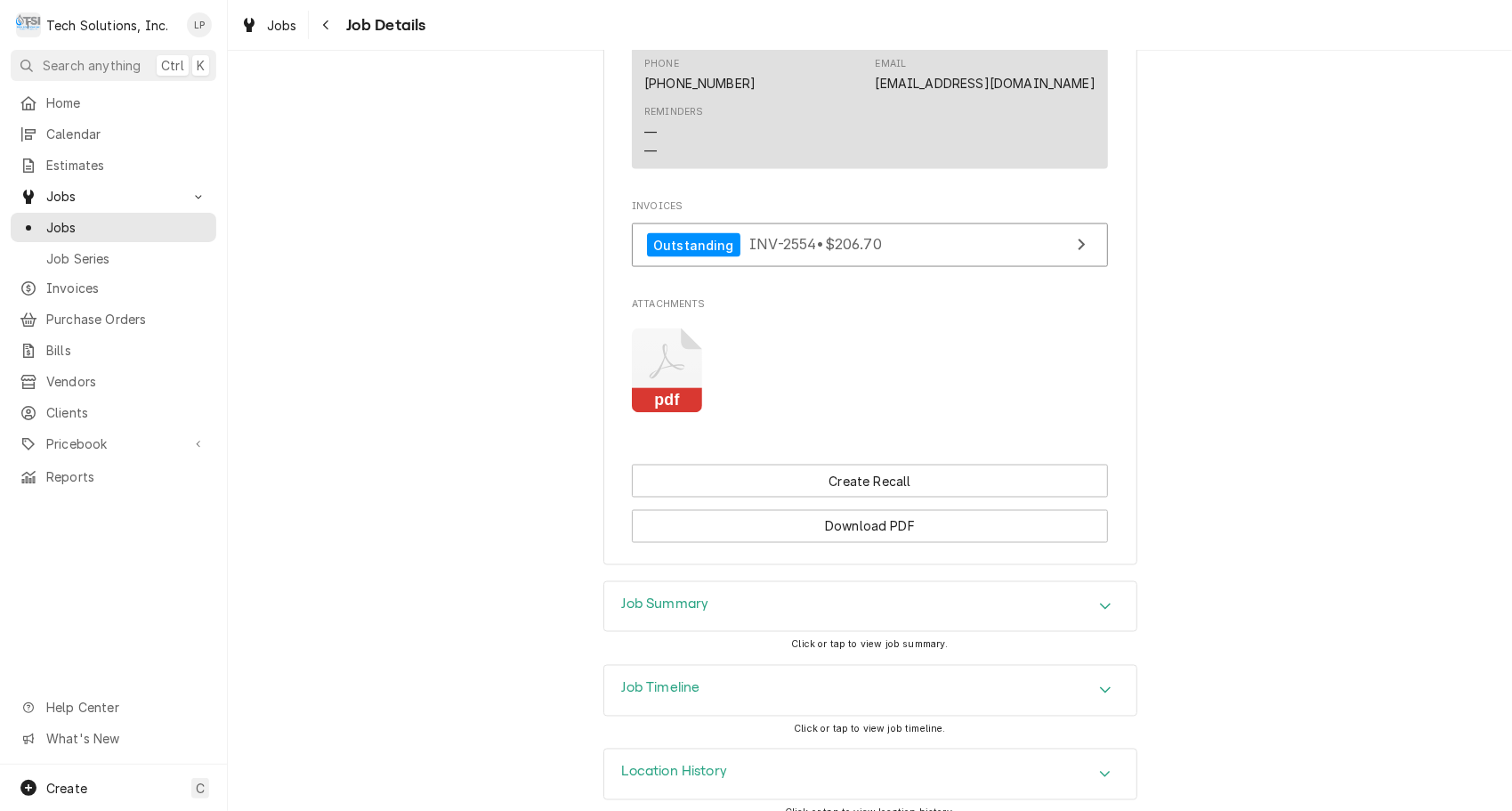
click at [1101, 771] on icon "Accordion Header" at bounding box center [1105, 774] width 10 height 7
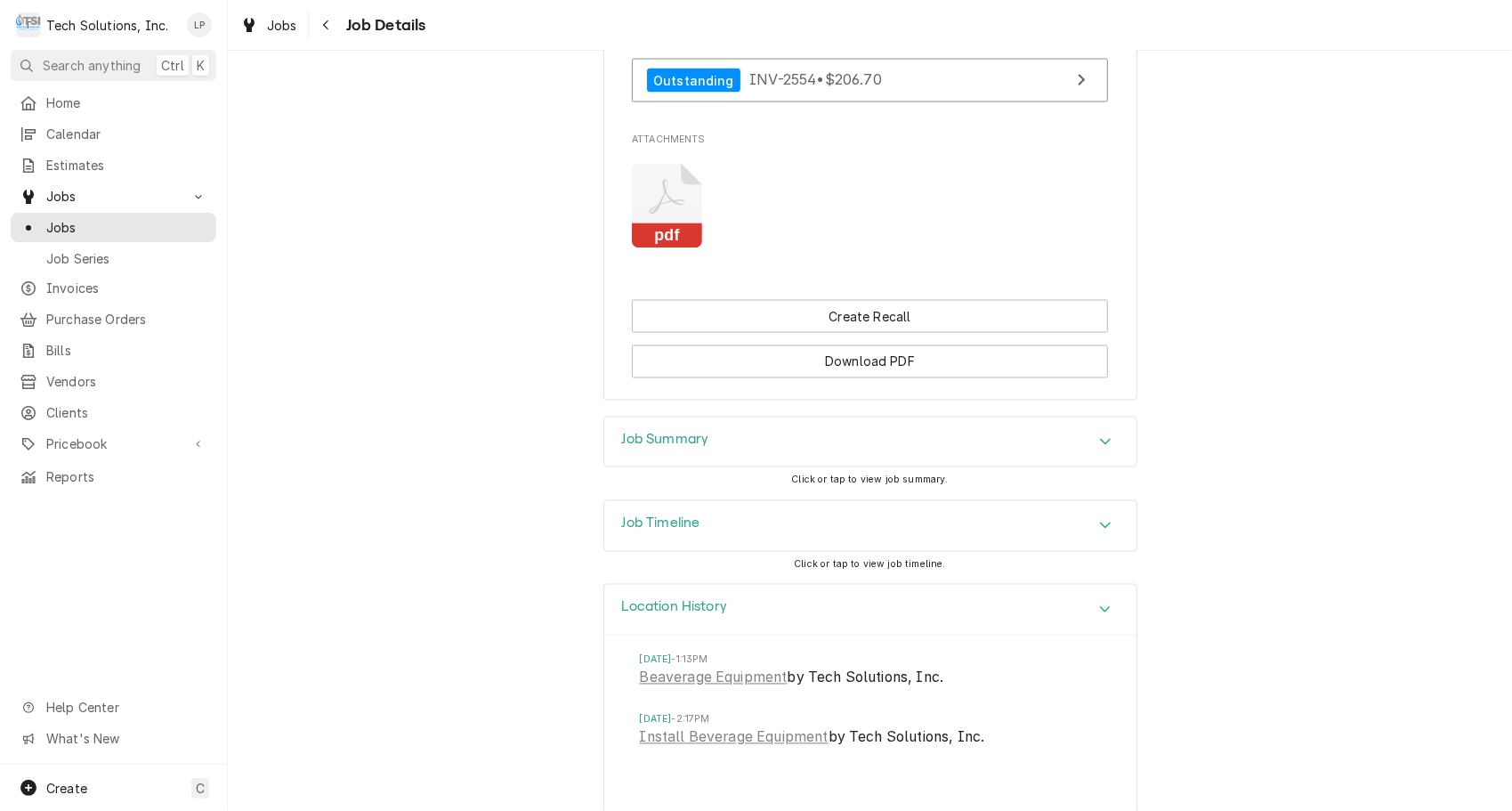
click at [1099, 518] on icon "Accordion Header" at bounding box center [1105, 524] width 12 height 14
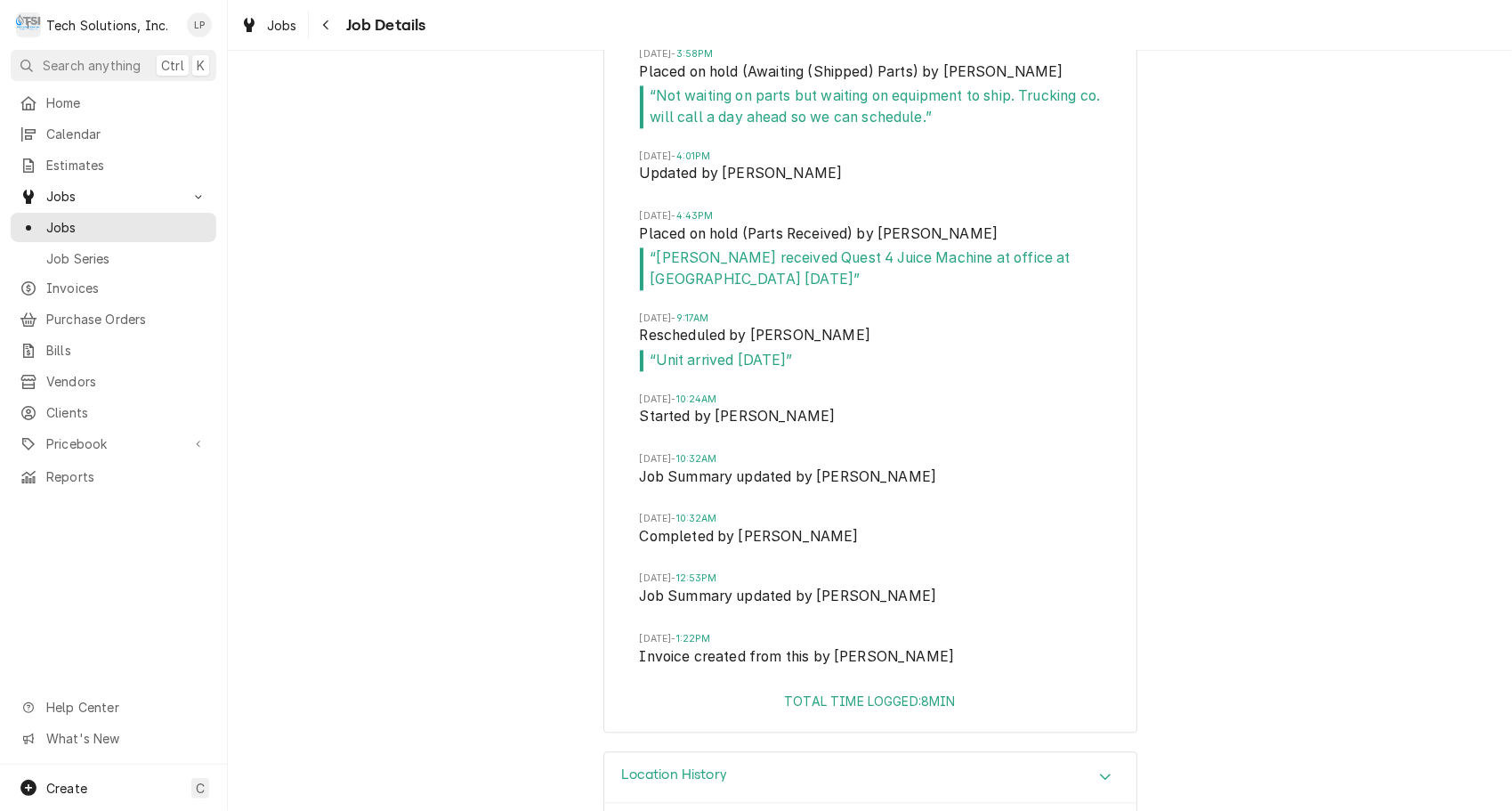
scroll to position [2635, 0]
